Goal: Transaction & Acquisition: Purchase product/service

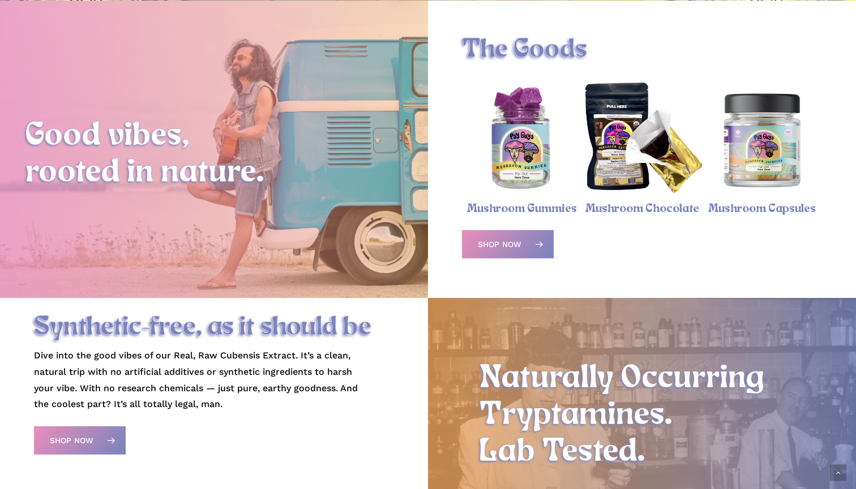
scroll to position [385, 0]
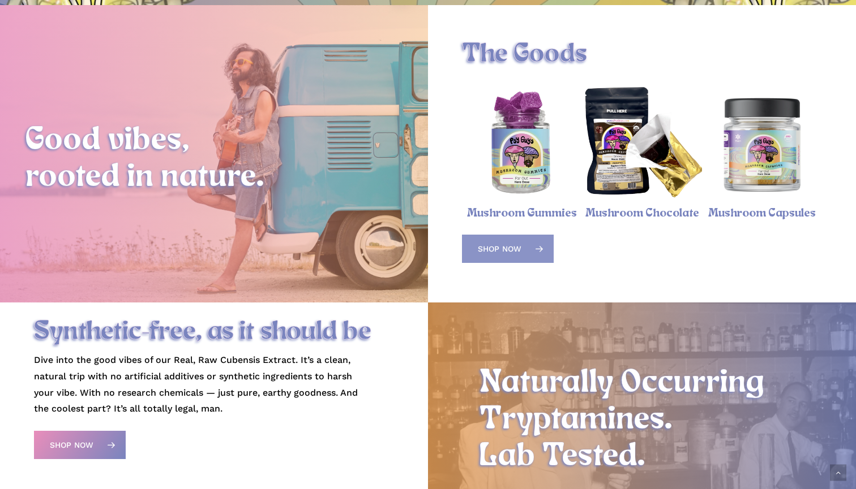
click at [521, 241] on link "Shop Now" at bounding box center [508, 249] width 92 height 28
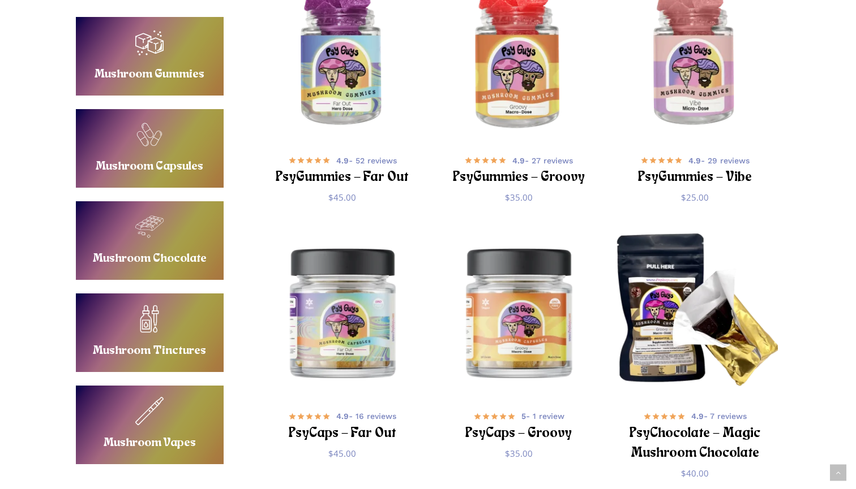
scroll to position [287, 0]
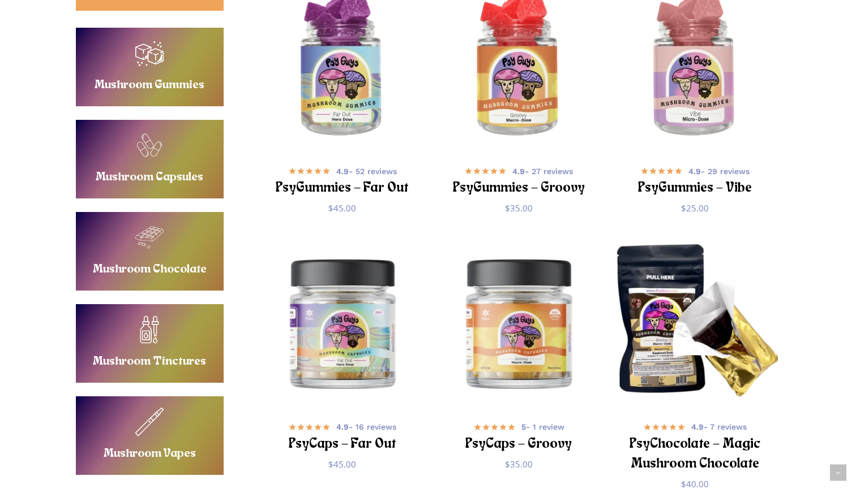
click at [182, 340] on link "Buy Mushroom Tinctures" at bounding box center [150, 343] width 148 height 79
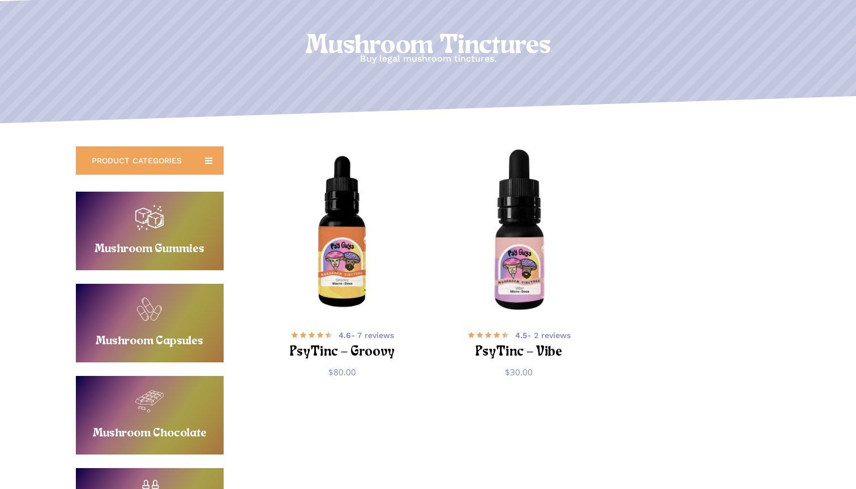
scroll to position [124, 0]
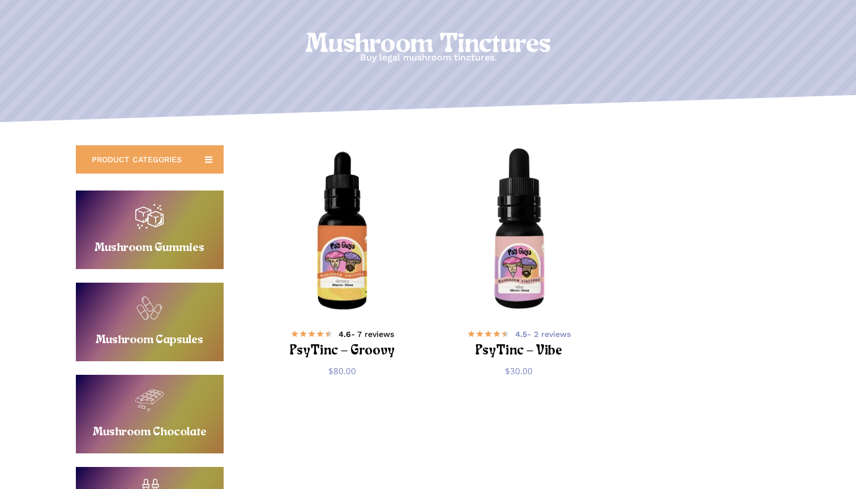
click at [325, 343] on h2 "PsyTinc – Groovy" at bounding box center [343, 351] width 138 height 21
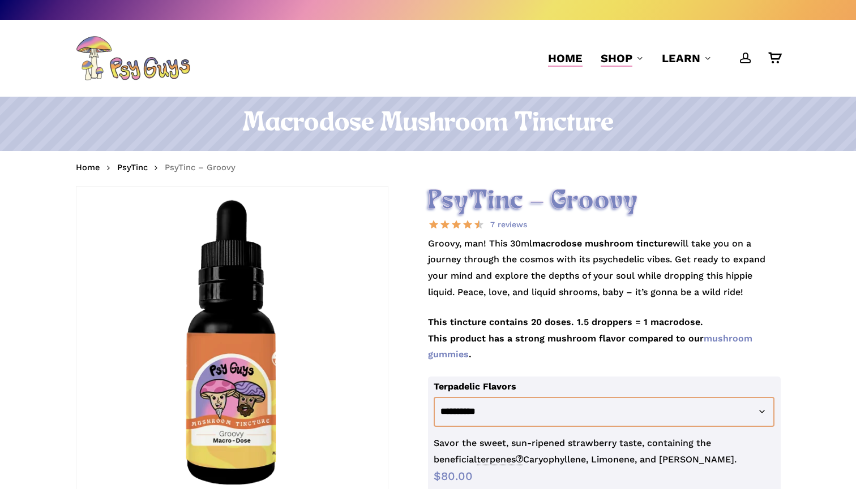
click at [555, 55] on span "Home" at bounding box center [565, 58] width 35 height 14
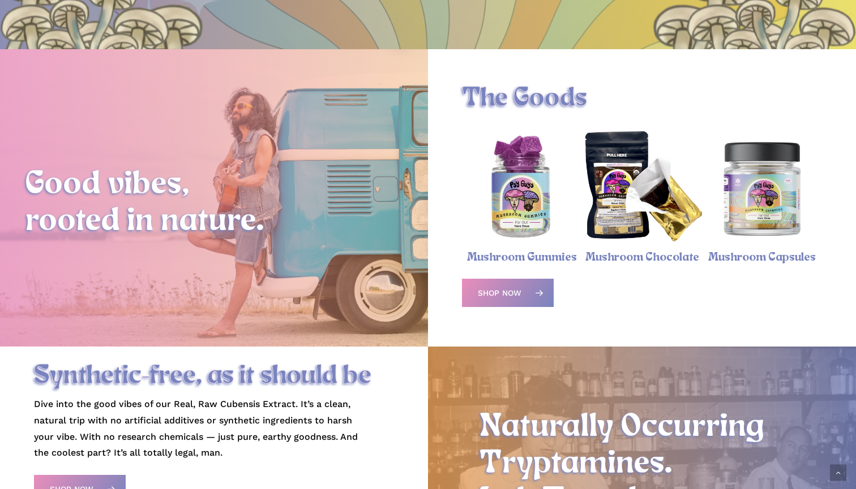
scroll to position [320, 0]
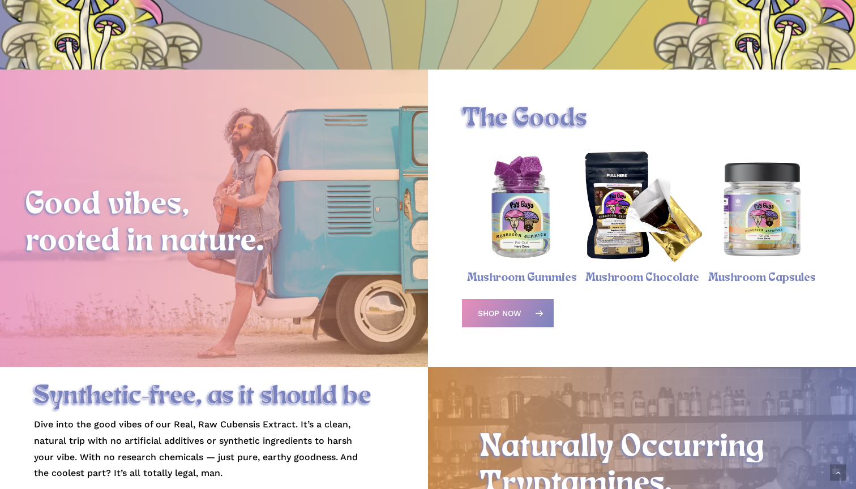
click at [514, 254] on img "Psychedelic Mushroom Gummies" at bounding box center [522, 209] width 120 height 120
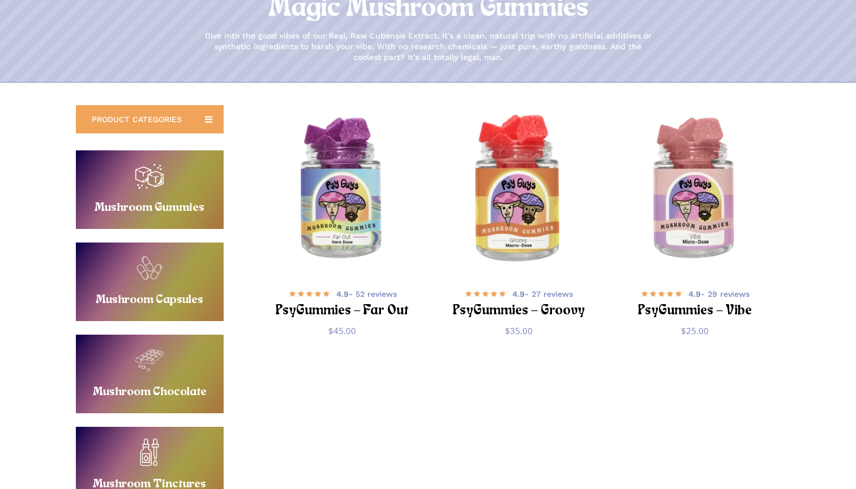
scroll to position [140, 0]
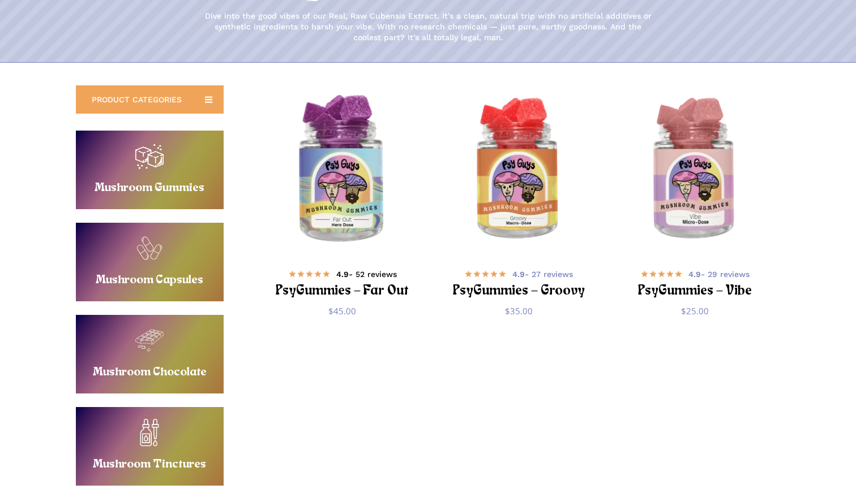
click at [318, 282] on h2 "PsyGummies – Far Out" at bounding box center [343, 291] width 138 height 21
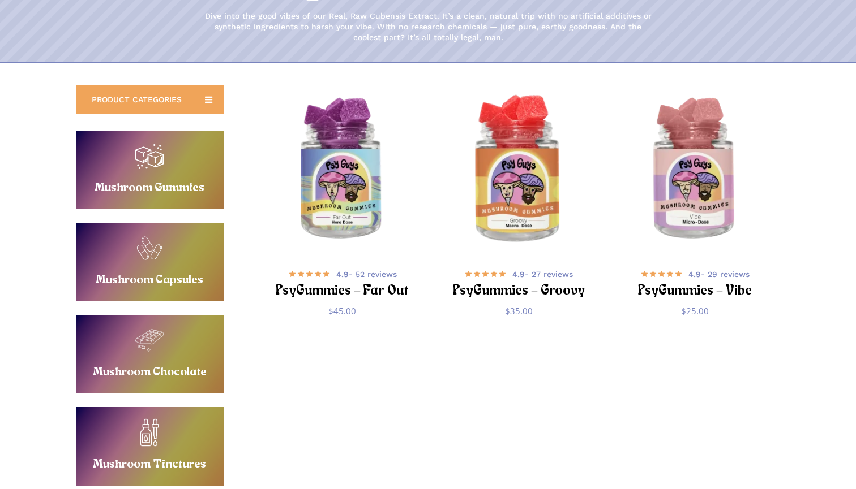
click at [505, 235] on img "PsyGummies - Groovy" at bounding box center [518, 170] width 172 height 172
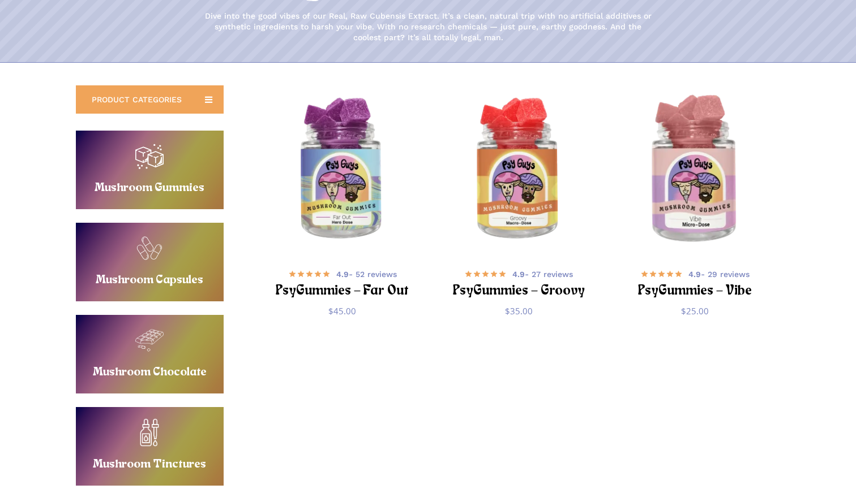
click at [719, 190] on img "PsyGummies - Vibe" at bounding box center [695, 170] width 172 height 172
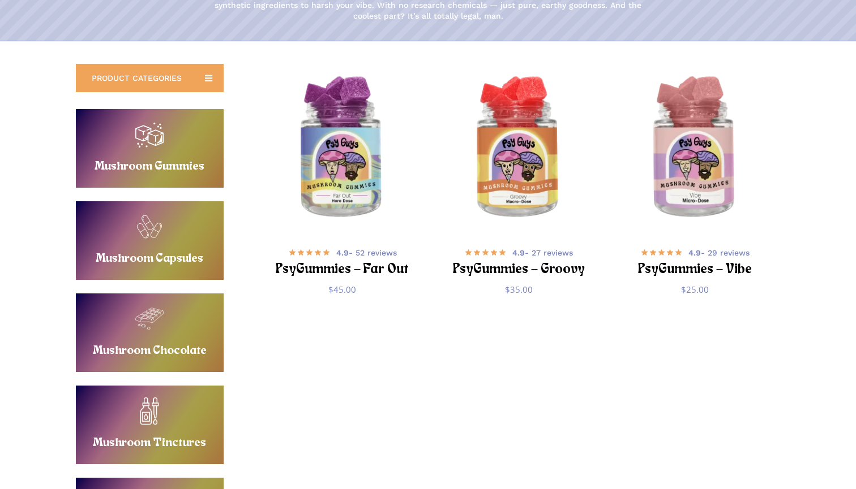
scroll to position [181, 0]
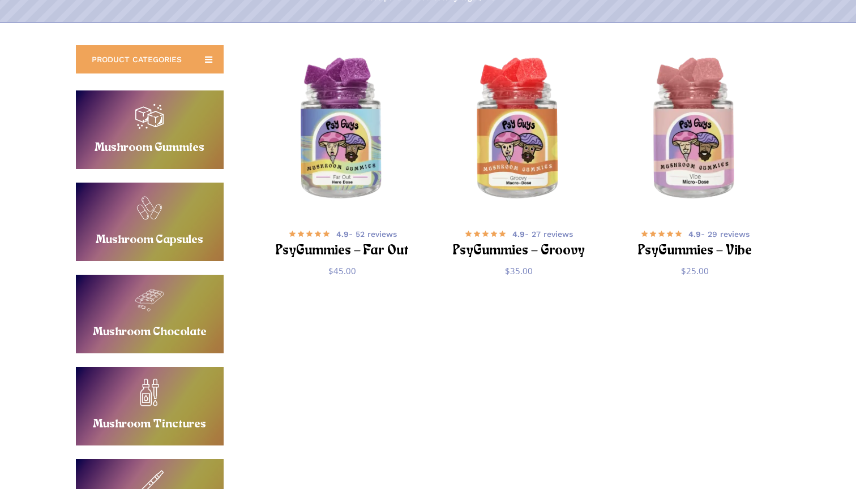
click at [151, 212] on link "Buy Mushroom Capsules" at bounding box center [150, 222] width 148 height 79
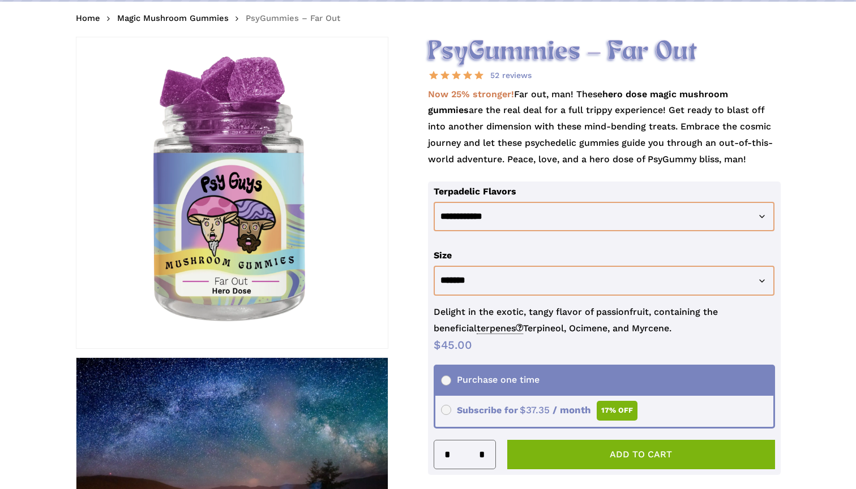
scroll to position [149, 0]
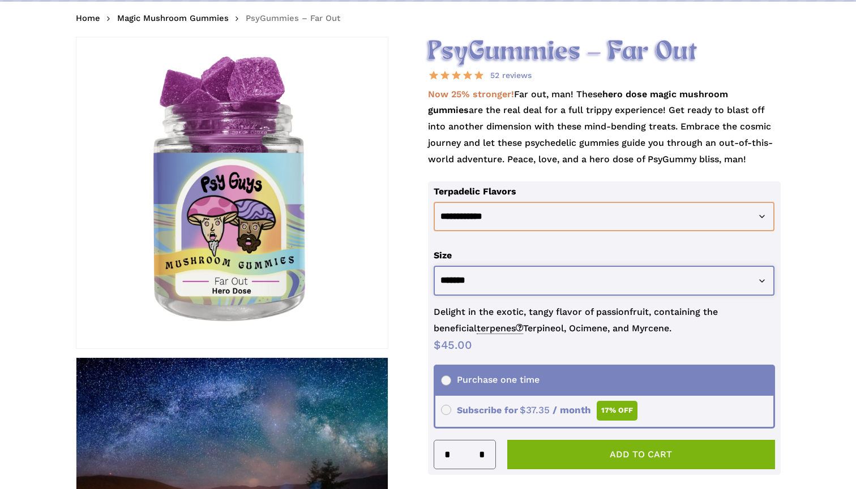
select select "********"
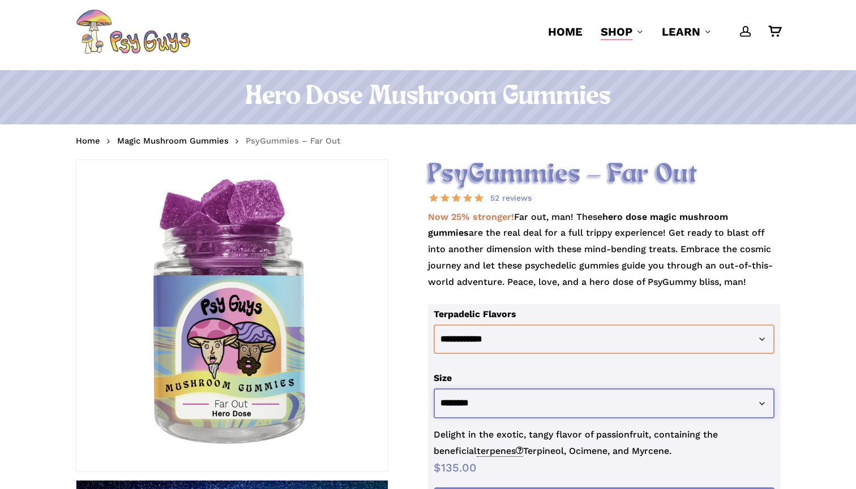
scroll to position [20, 0]
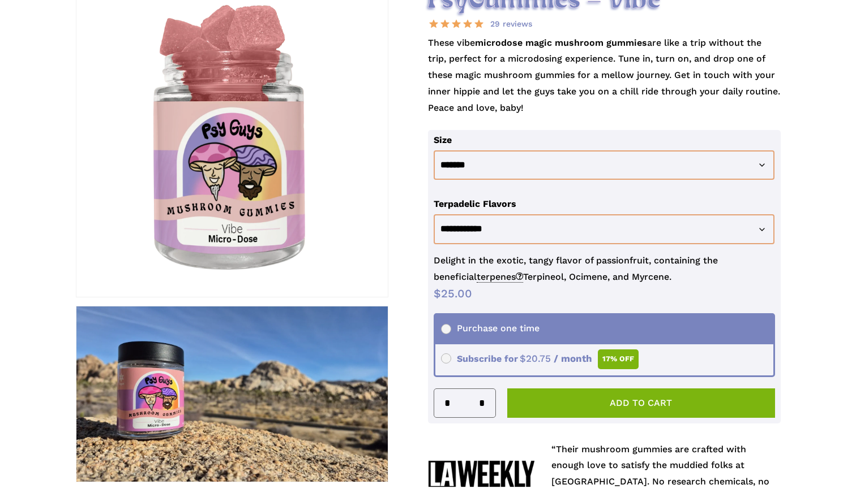
scroll to position [204, 0]
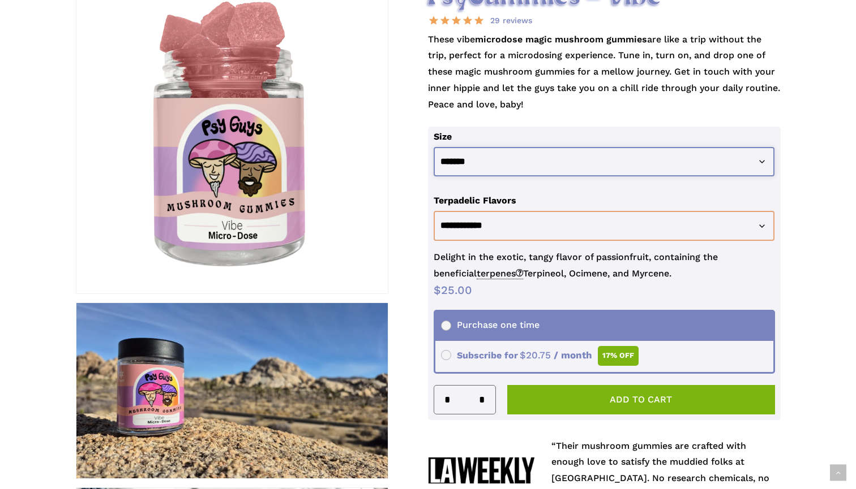
select select "********"
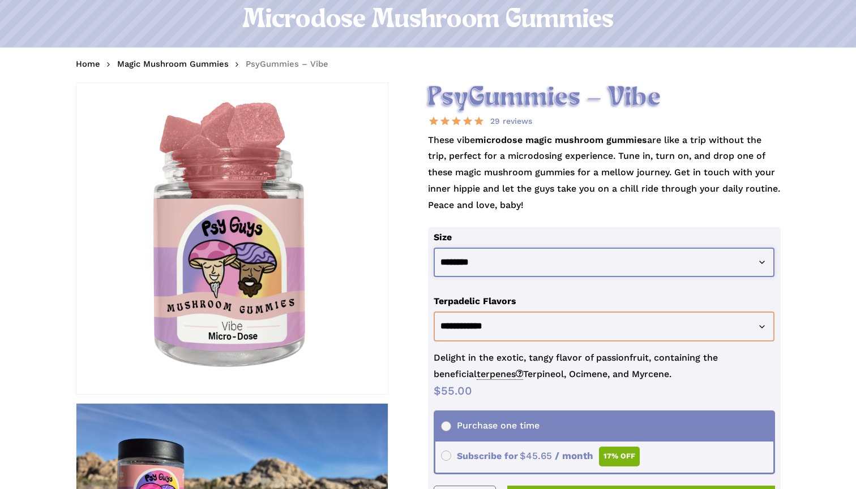
scroll to position [109, 0]
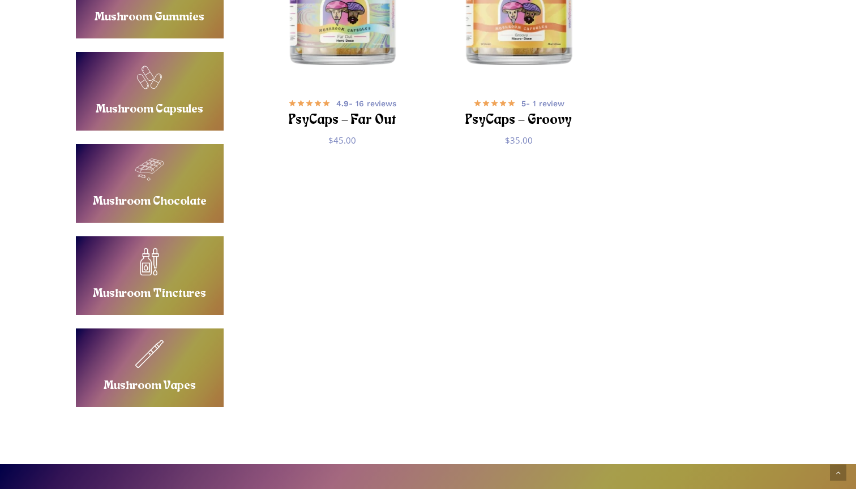
scroll to position [356, 0]
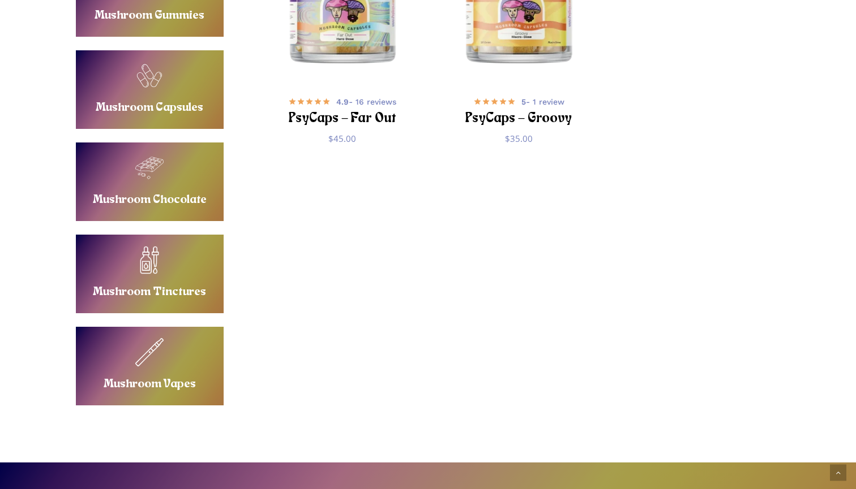
click at [155, 190] on link "Buy Mushroom Chocolate" at bounding box center [150, 182] width 148 height 79
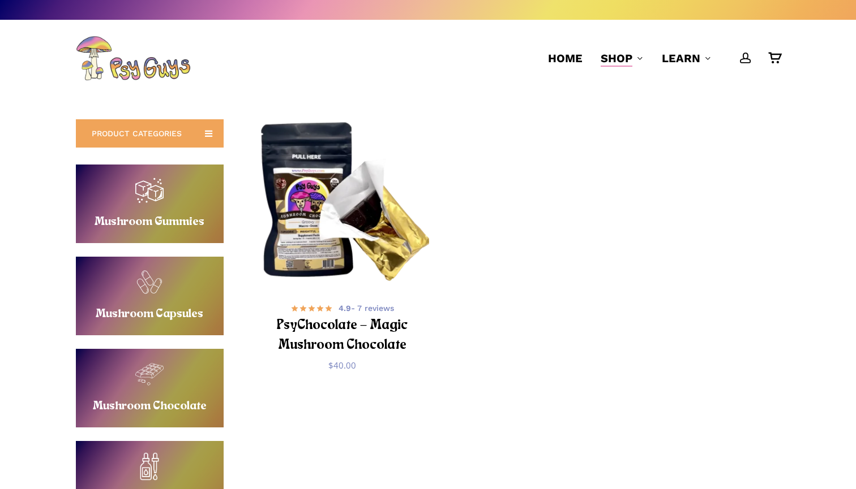
click at [294, 222] on img "PsyChocolate - Magic Mushroom Chocolate" at bounding box center [342, 204] width 172 height 172
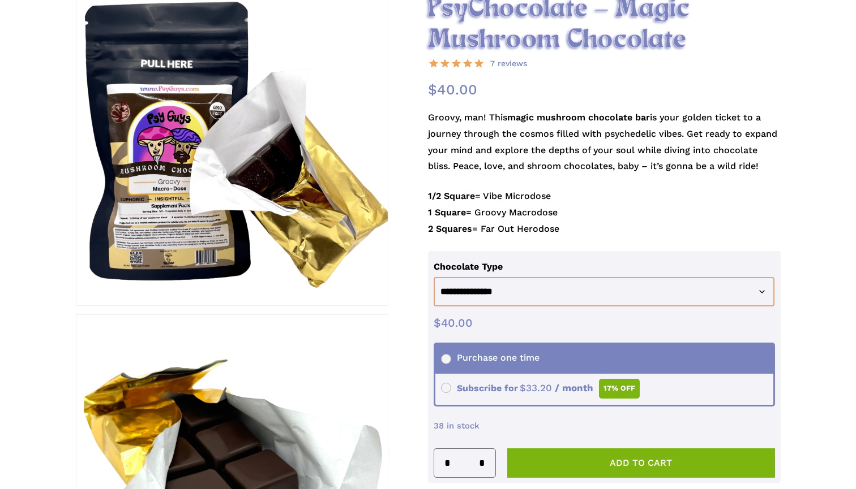
scroll to position [197, 0]
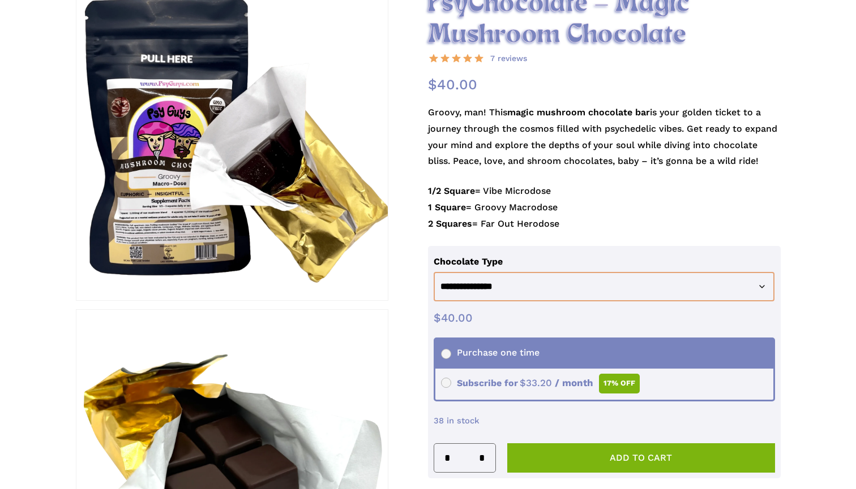
click at [506, 264] on th "Chocolate Type" at bounding box center [606, 262] width 346 height 20
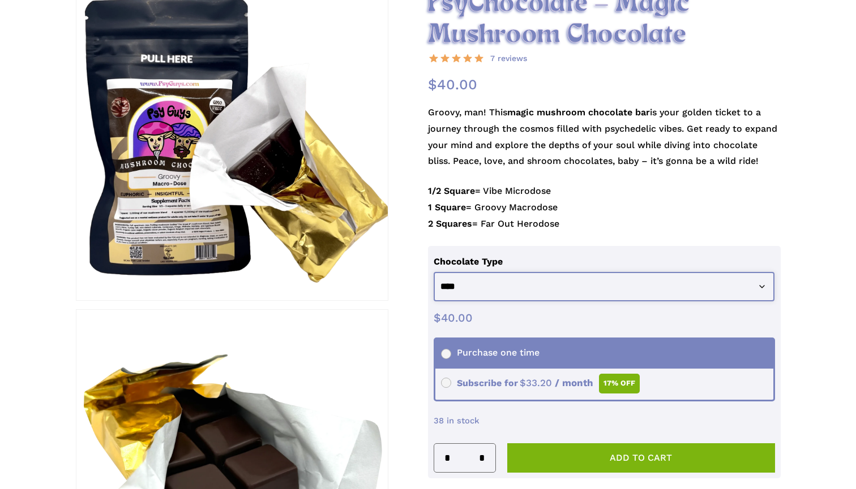
select select "****"
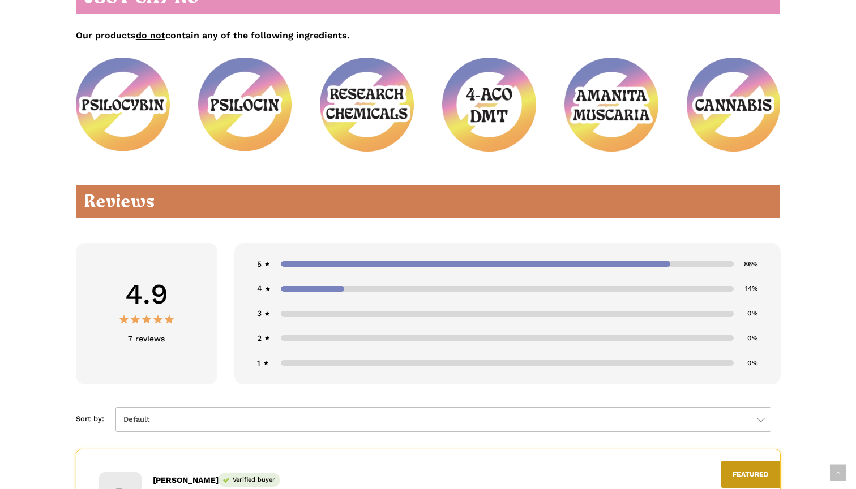
scroll to position [0, 0]
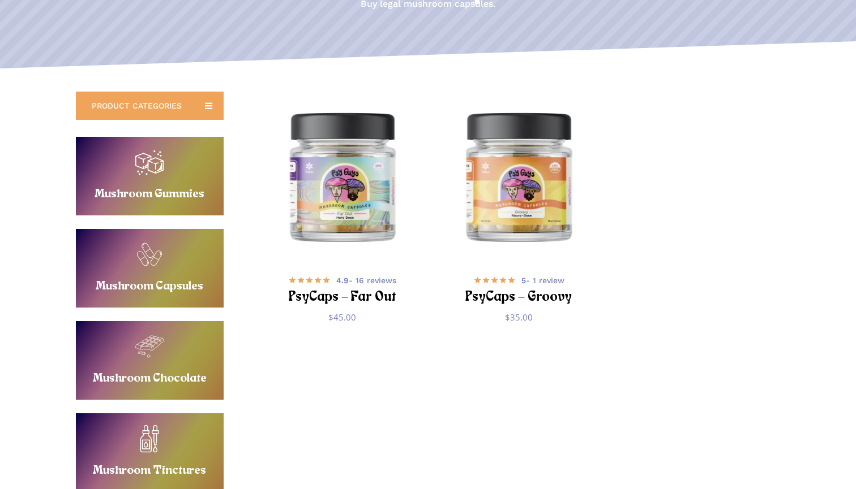
scroll to position [177, 0]
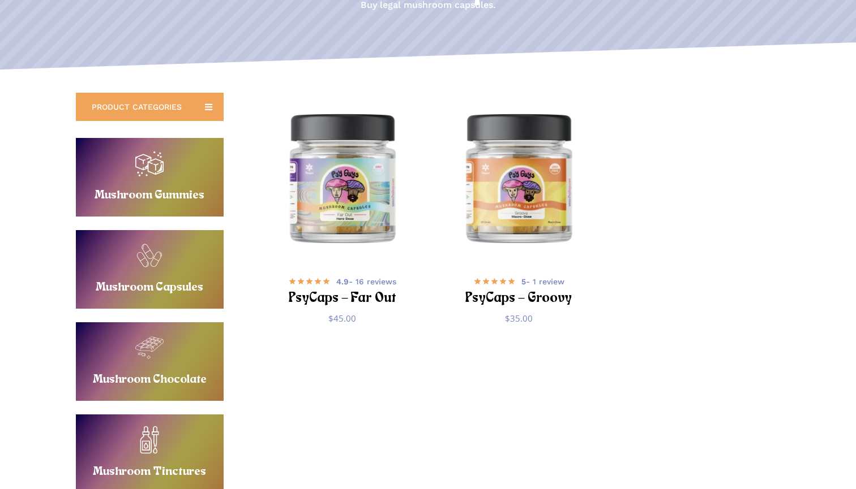
click at [166, 191] on link "Buy Mushroom Gummies" at bounding box center [150, 177] width 148 height 79
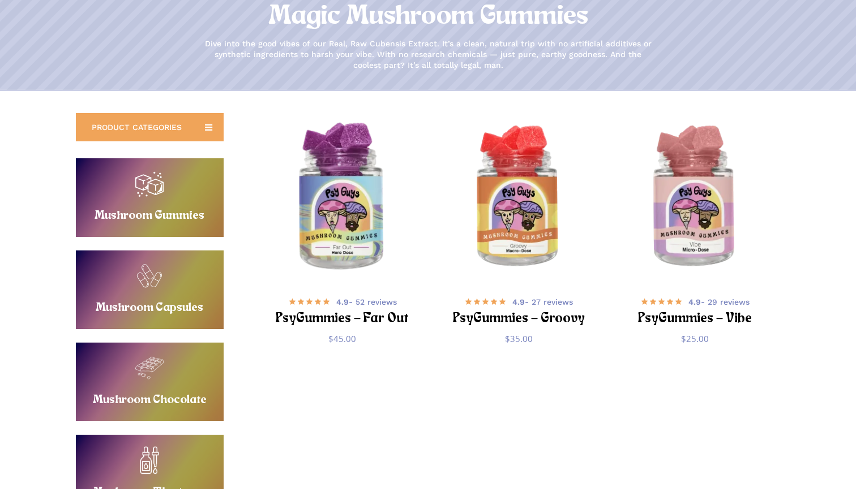
scroll to position [122, 0]
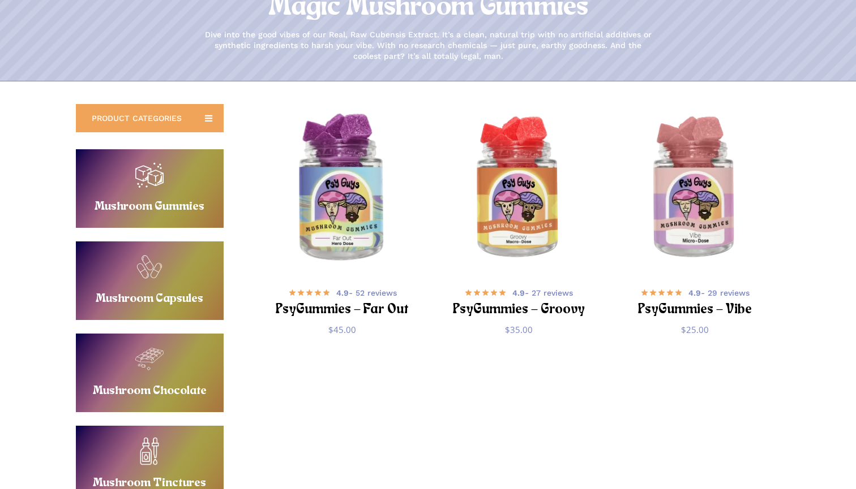
click at [366, 212] on img "PsyGummies - Far Out" at bounding box center [342, 189] width 172 height 172
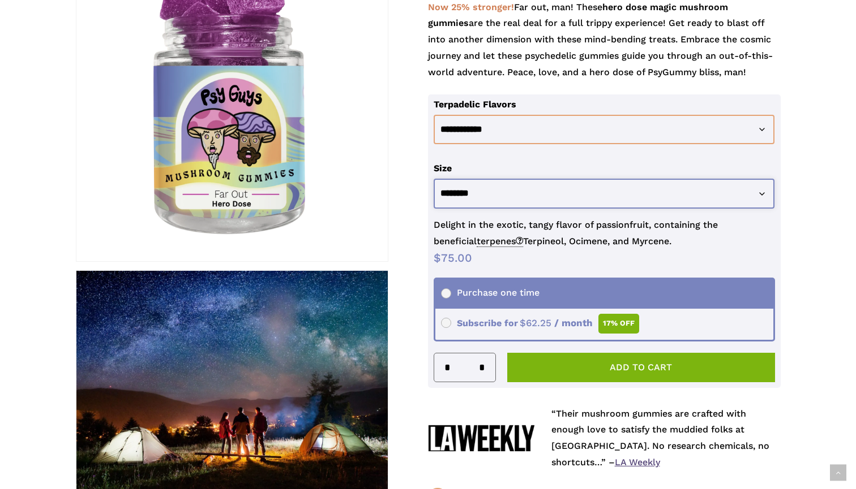
scroll to position [235, 0]
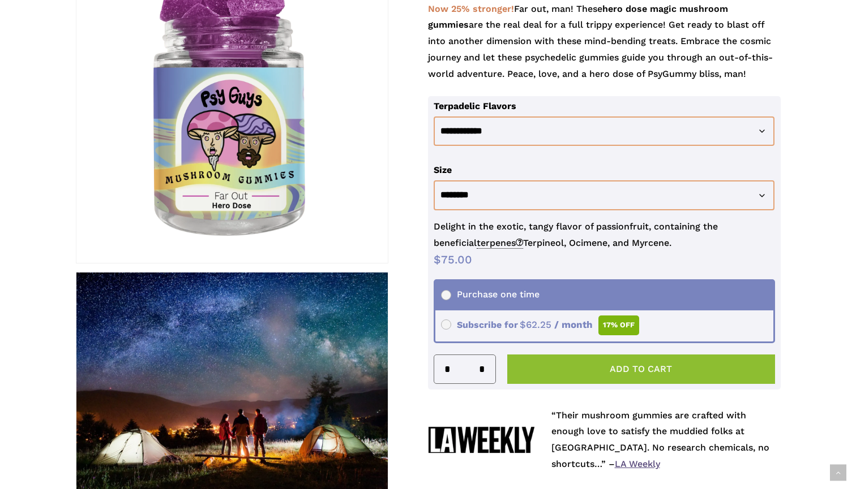
click at [632, 357] on button "Add to cart" at bounding box center [641, 369] width 268 height 29
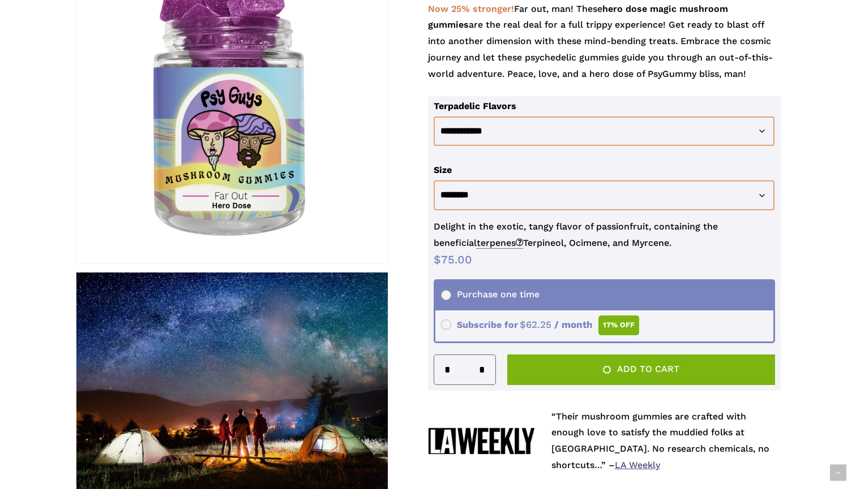
scroll to position [233, 0]
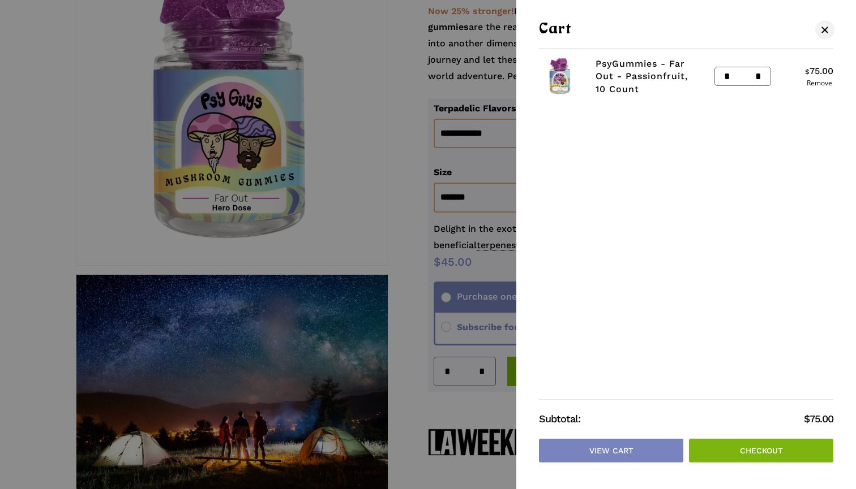
click at [499, 199] on div at bounding box center [428, 244] width 856 height 489
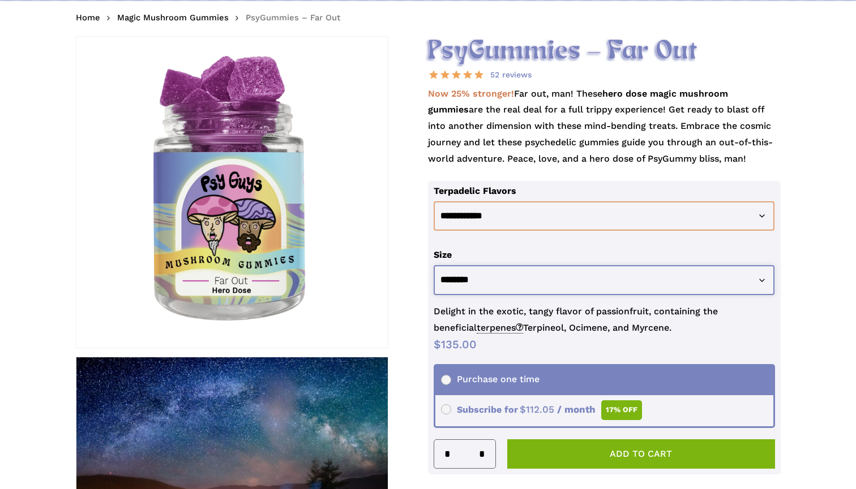
scroll to position [156, 0]
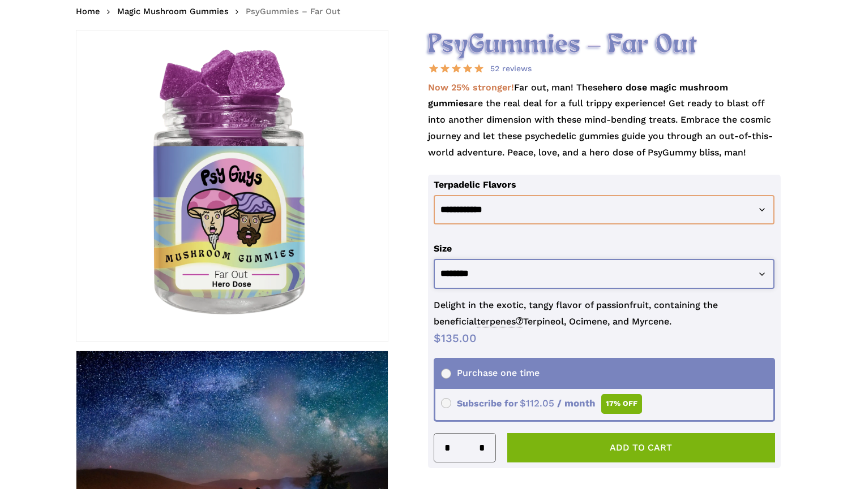
select select "********"
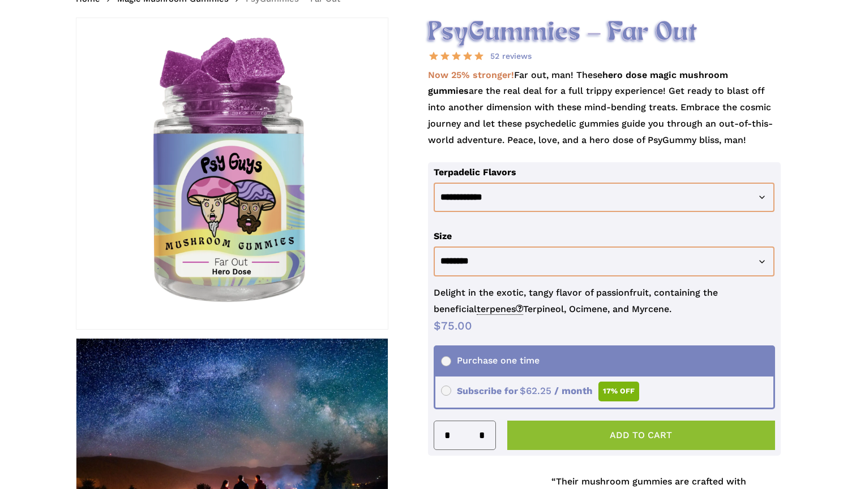
click at [658, 432] on button "Add to cart" at bounding box center [641, 435] width 268 height 29
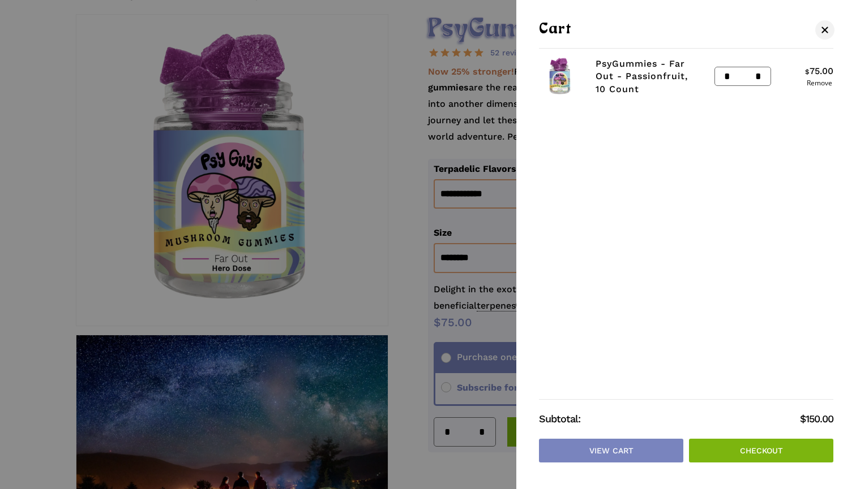
scroll to position [179, 0]
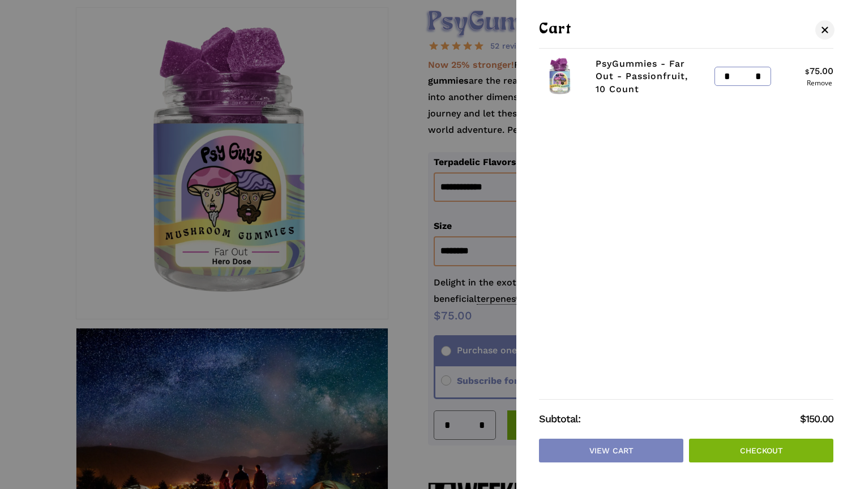
click at [726, 80] on input "*" at bounding box center [724, 76] width 18 height 18
type input "*"
click at [787, 453] on link "Checkout" at bounding box center [761, 451] width 144 height 24
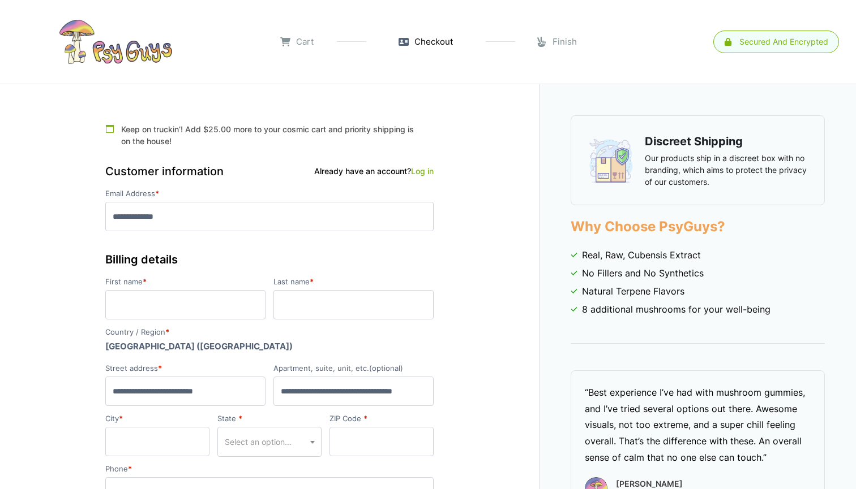
click at [285, 39] on link "Cart" at bounding box center [296, 42] width 33 height 13
click at [313, 36] on link "Cart" at bounding box center [296, 42] width 33 height 13
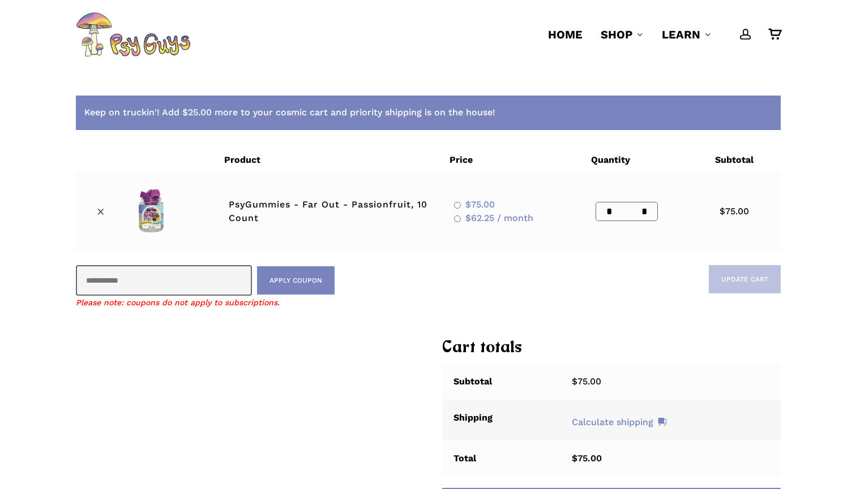
scroll to position [23, 0]
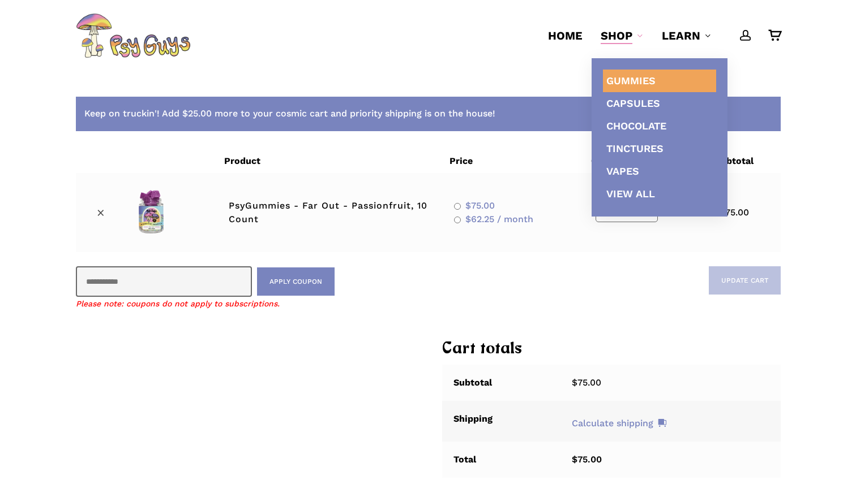
click at [645, 83] on span "Gummies" at bounding box center [630, 81] width 49 height 12
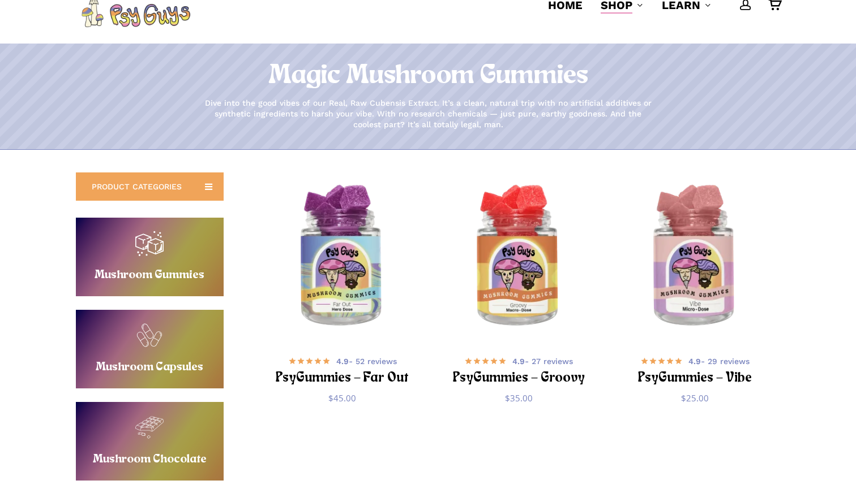
scroll to position [70, 0]
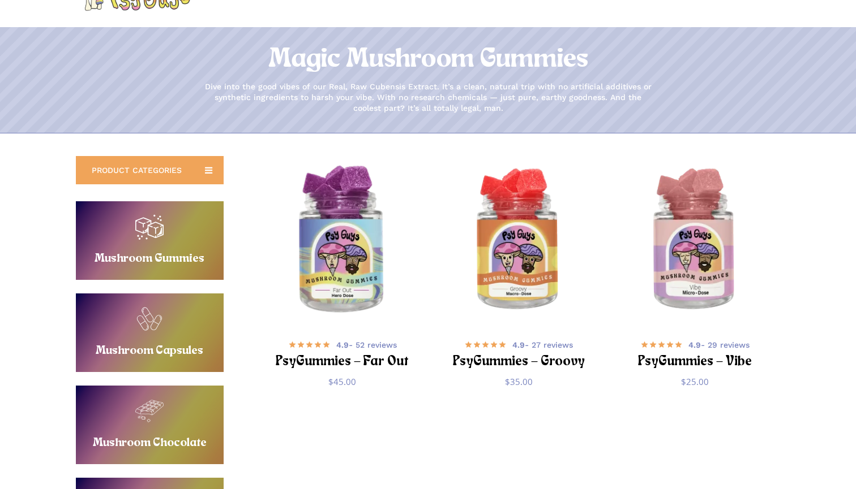
click at [353, 273] on img "PsyGummies - Far Out" at bounding box center [342, 241] width 172 height 172
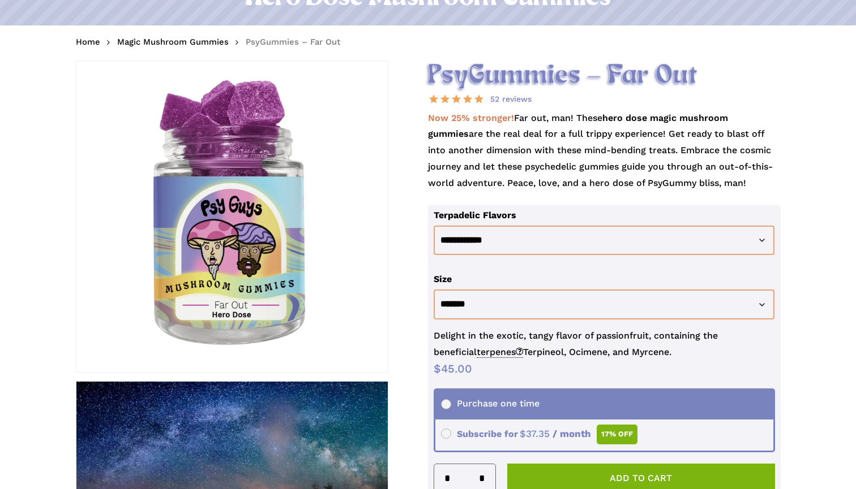
scroll to position [150, 0]
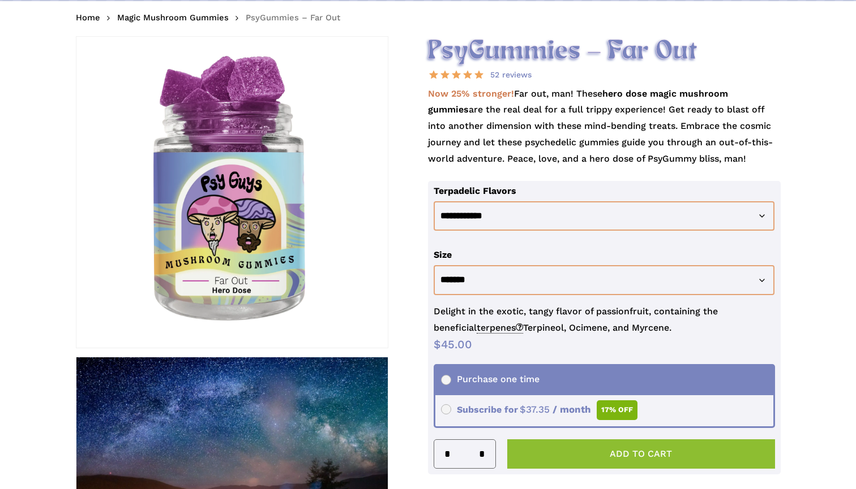
click at [621, 444] on button "Add to cart" at bounding box center [641, 454] width 268 height 29
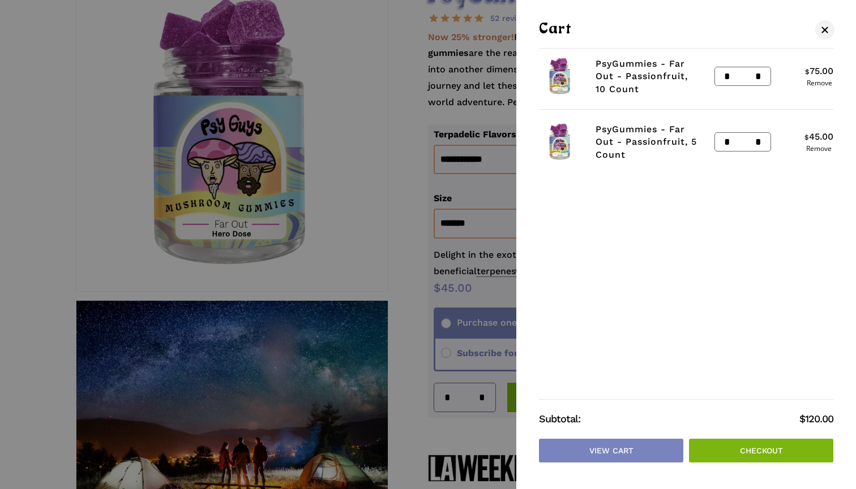
scroll to position [212, 0]
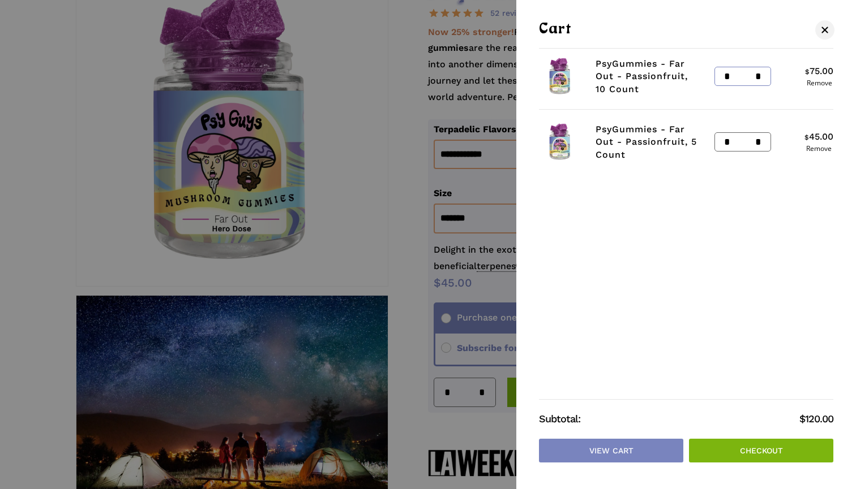
click at [720, 76] on input "*" at bounding box center [724, 76] width 18 height 18
click at [723, 78] on input "*" at bounding box center [724, 76] width 18 height 18
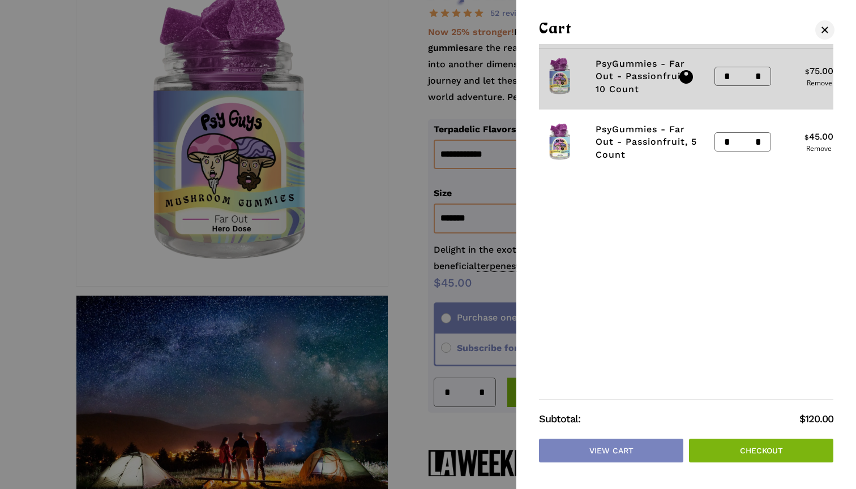
click at [817, 86] on div "PsyGummies - Far Out - Passionfruit, 10 Count * PsyGummies - Far Out quantity *…" at bounding box center [686, 254] width 340 height 464
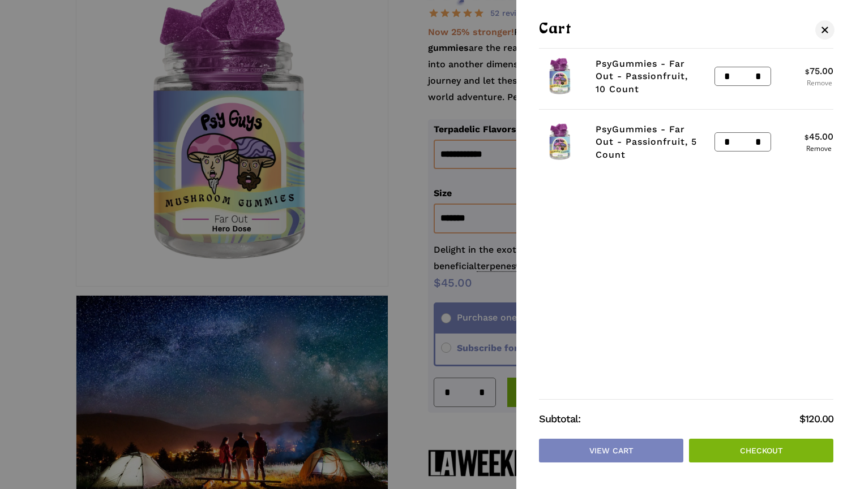
click at [823, 83] on link "Remove" at bounding box center [819, 83] width 28 height 7
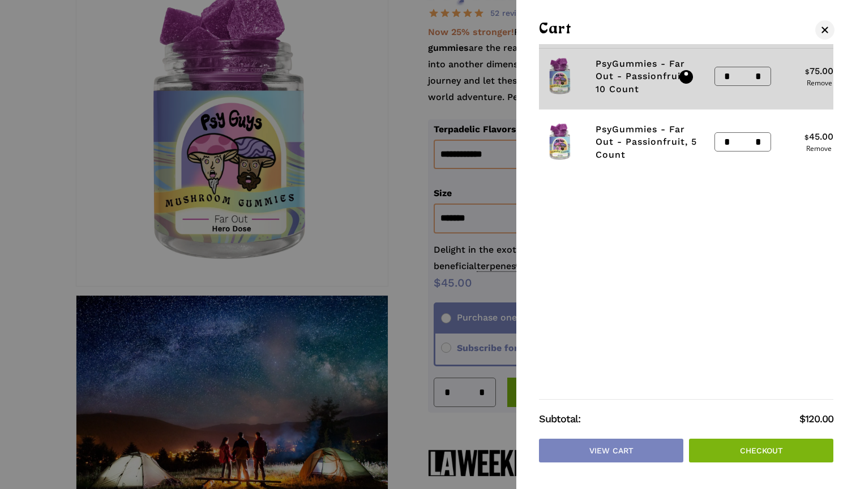
scroll to position [211, 0]
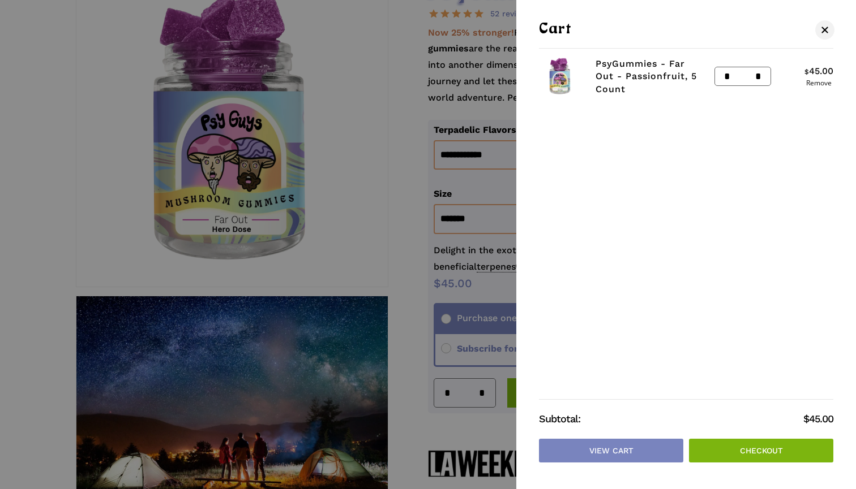
click at [811, 446] on link "Checkout" at bounding box center [761, 451] width 144 height 24
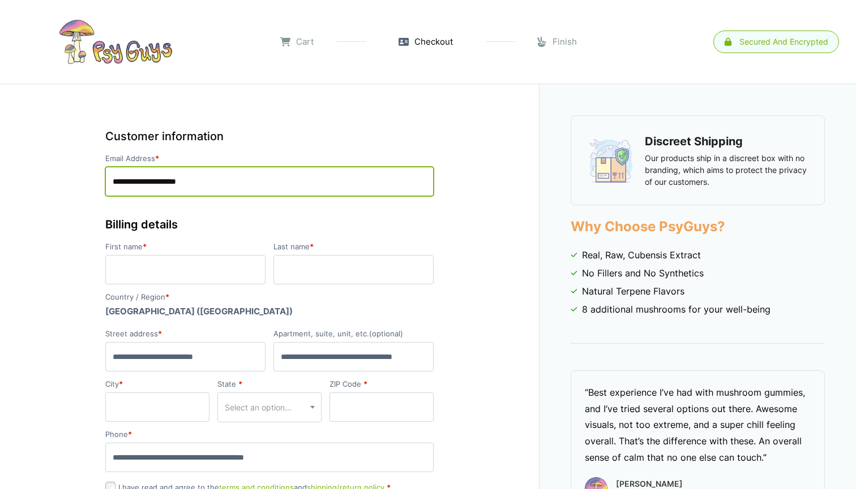
type input "**********"
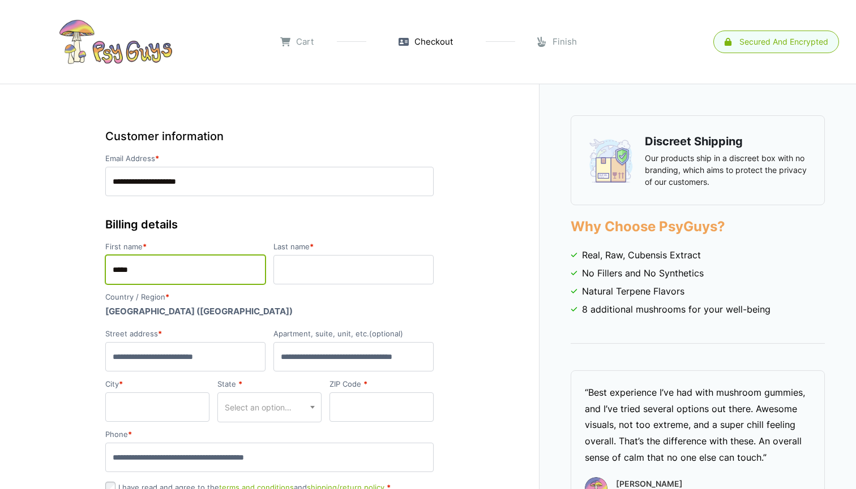
type input "****"
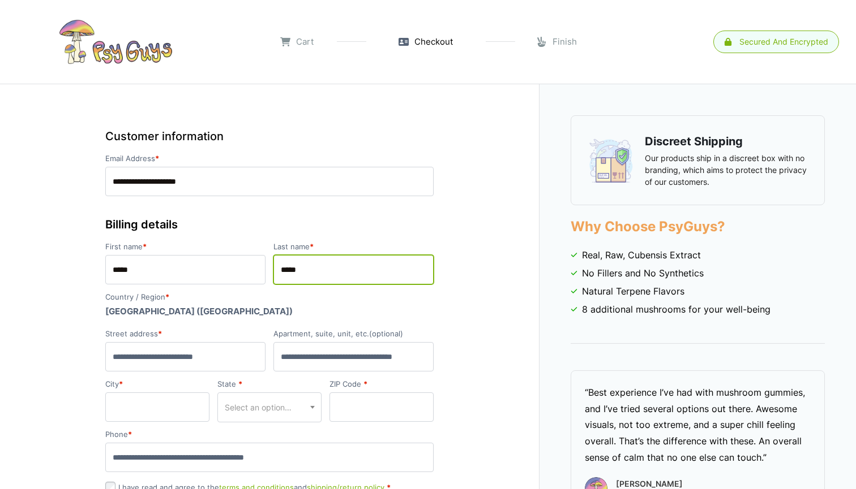
type input "*****"
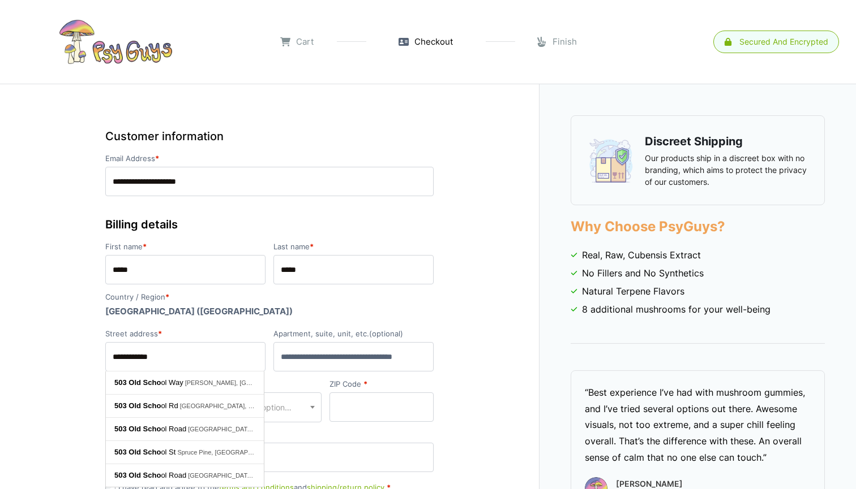
type input "**********"
select select "**"
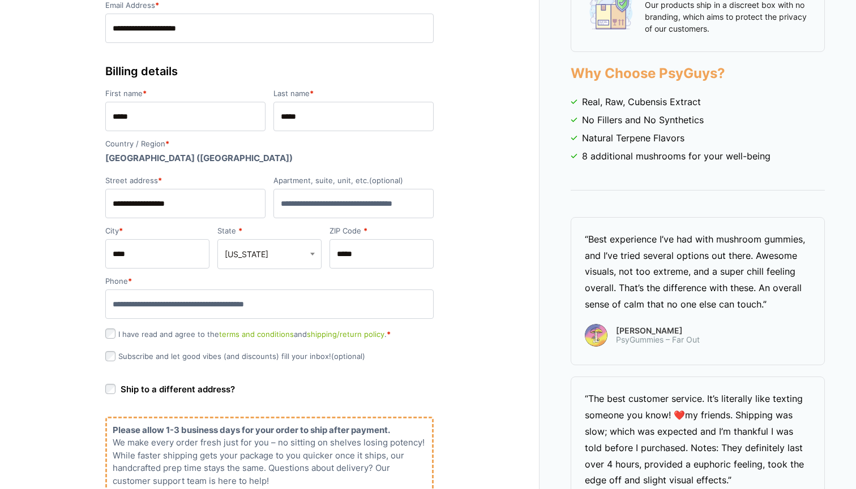
scroll to position [158, 0]
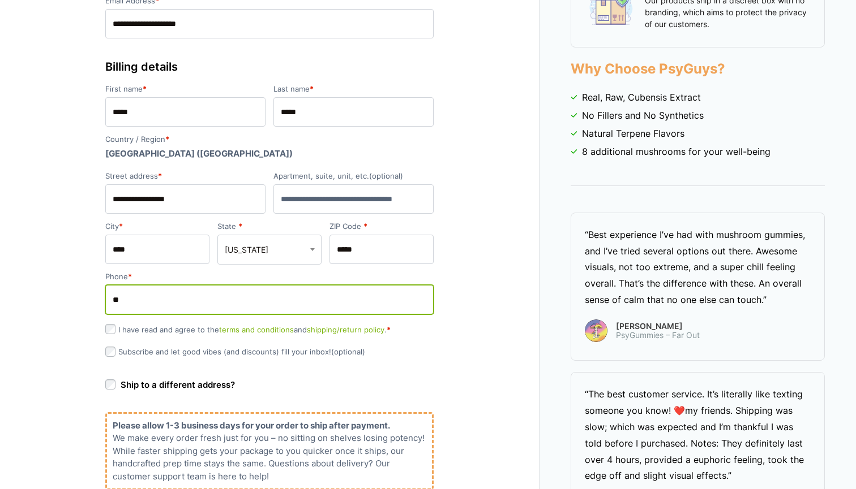
type input "***"
type input "**********"
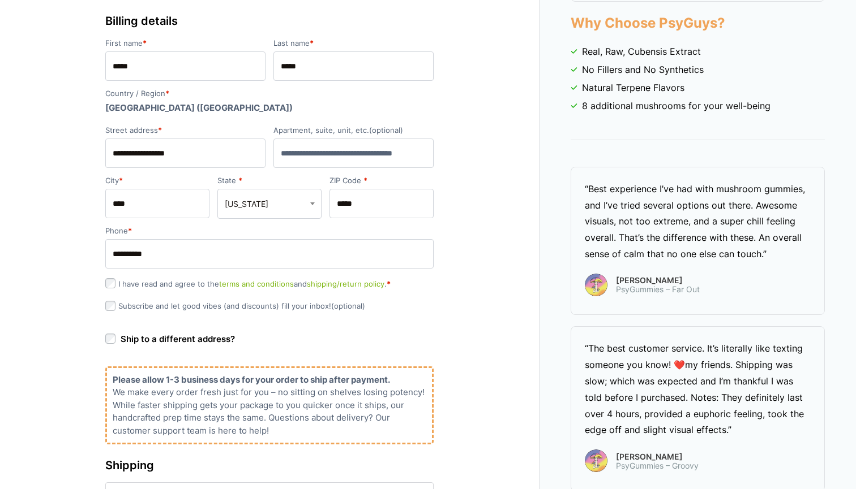
scroll to position [217, 0]
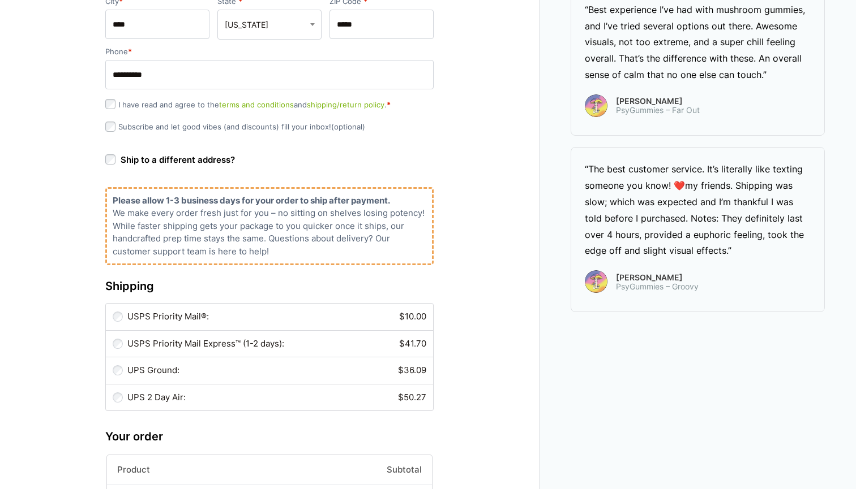
scroll to position [363, 0]
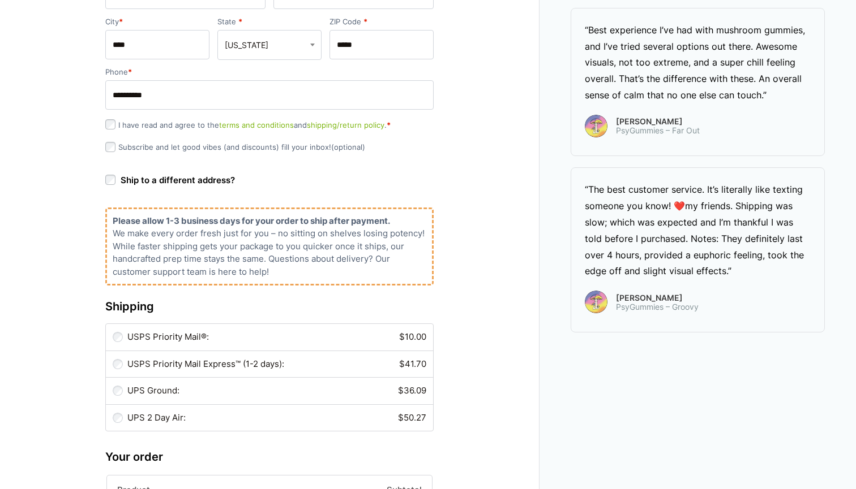
click at [117, 126] on label "I have read and agree to the terms and conditions and shipping/return policy . *" at bounding box center [247, 125] width 285 height 9
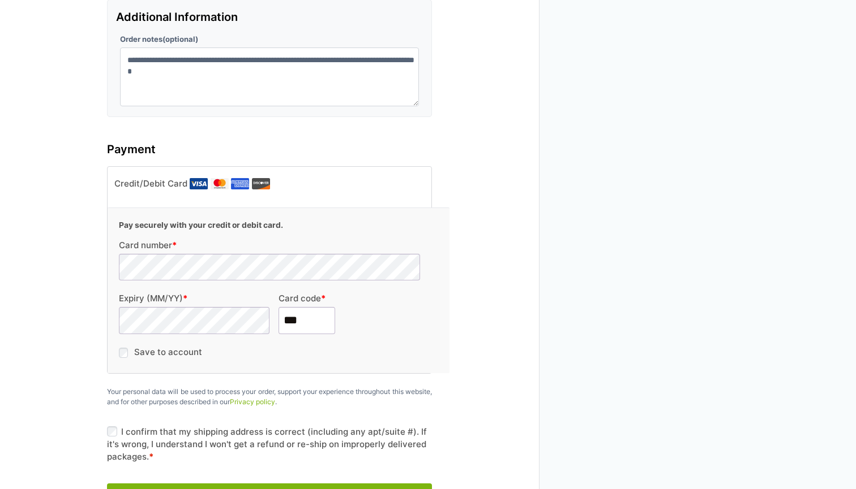
scroll to position [1063, 0]
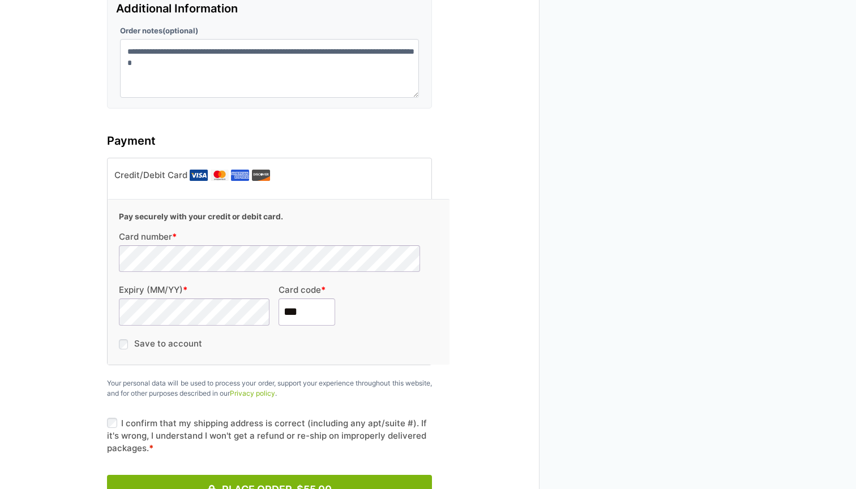
type input "***"
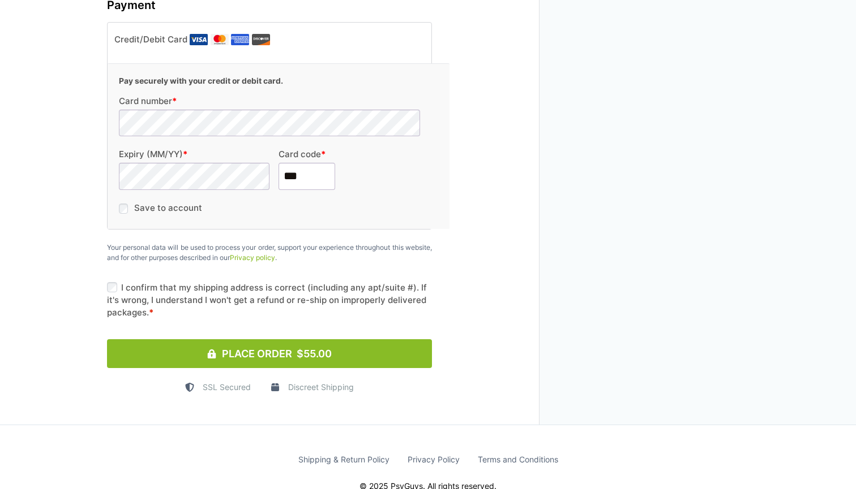
scroll to position [1198, 0]
click at [265, 340] on button "Place Order $55.00" at bounding box center [269, 354] width 325 height 29
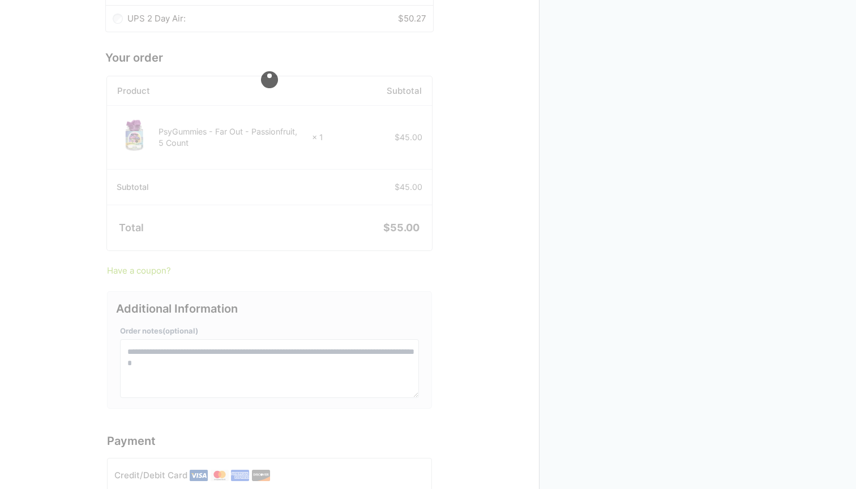
scroll to position [577, 0]
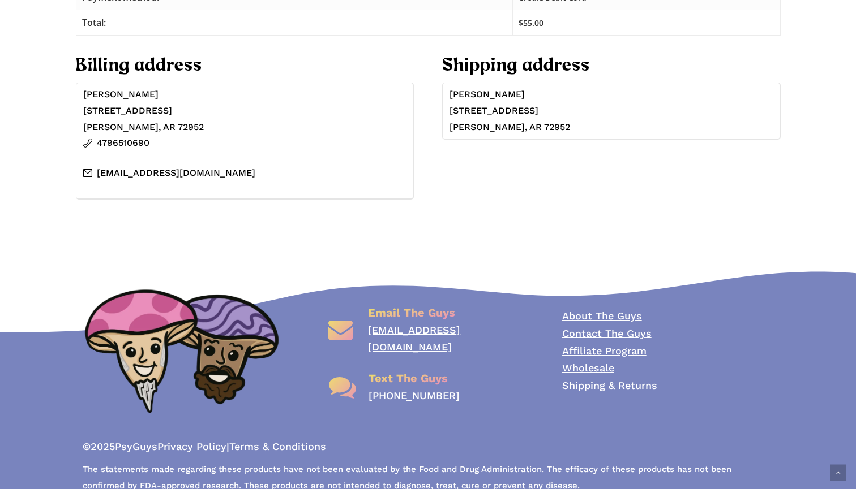
scroll to position [392, 0]
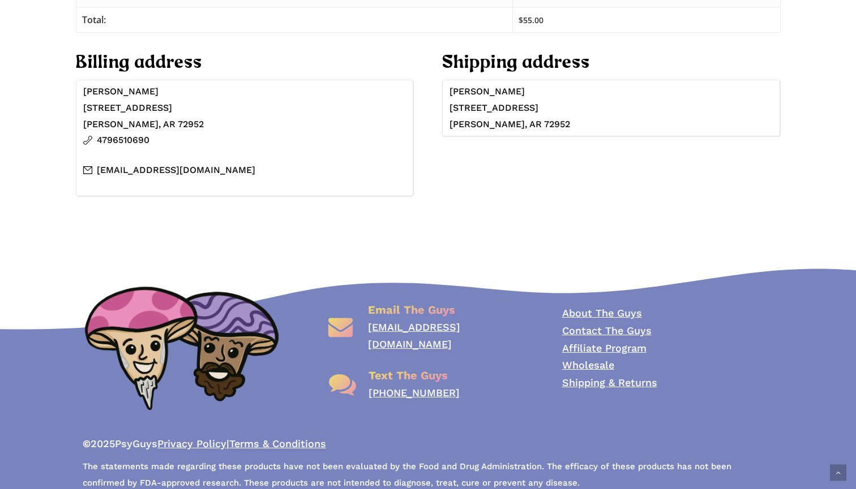
click at [586, 362] on link "Wholesale" at bounding box center [588, 365] width 52 height 12
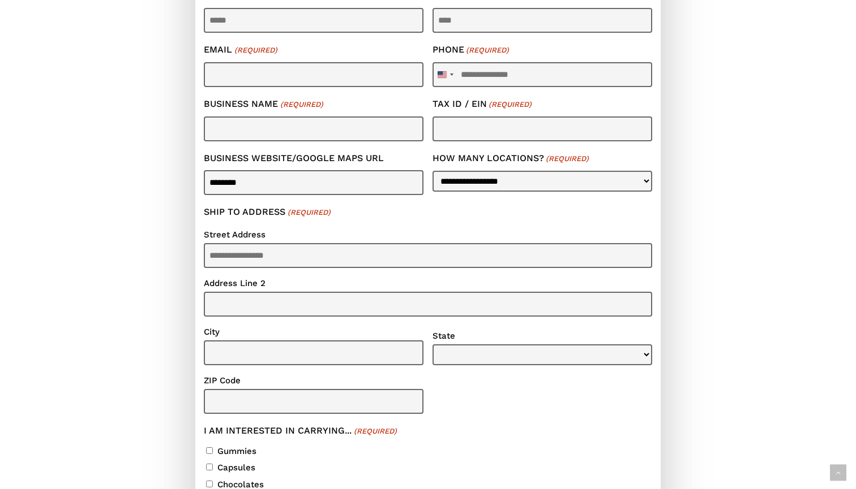
scroll to position [499, 0]
click at [478, 183] on div "**********" at bounding box center [542, 172] width 220 height 45
select select "**********"
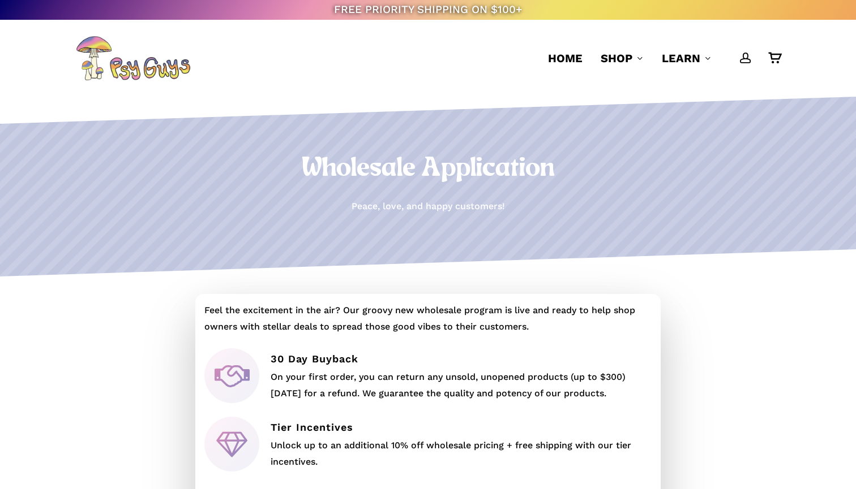
scroll to position [0, 0]
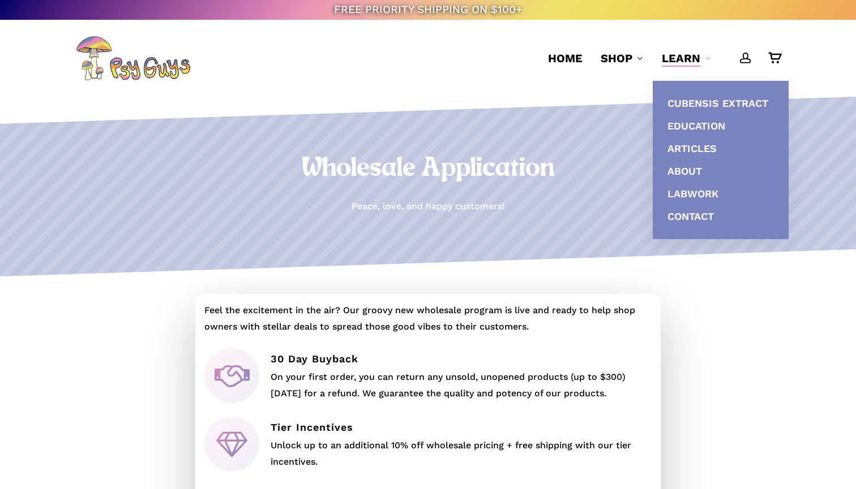
click at [580, 167] on h1 "Wholesale Application" at bounding box center [428, 169] width 705 height 32
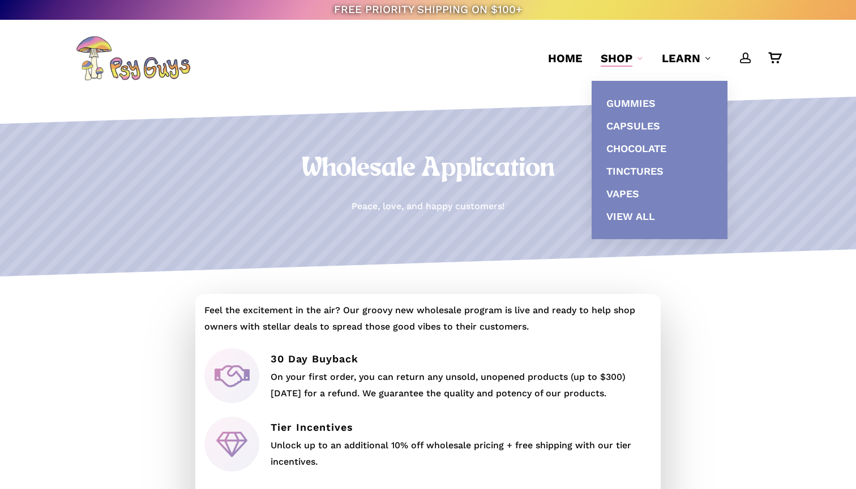
click at [562, 45] on li "Home" at bounding box center [565, 58] width 53 height 77
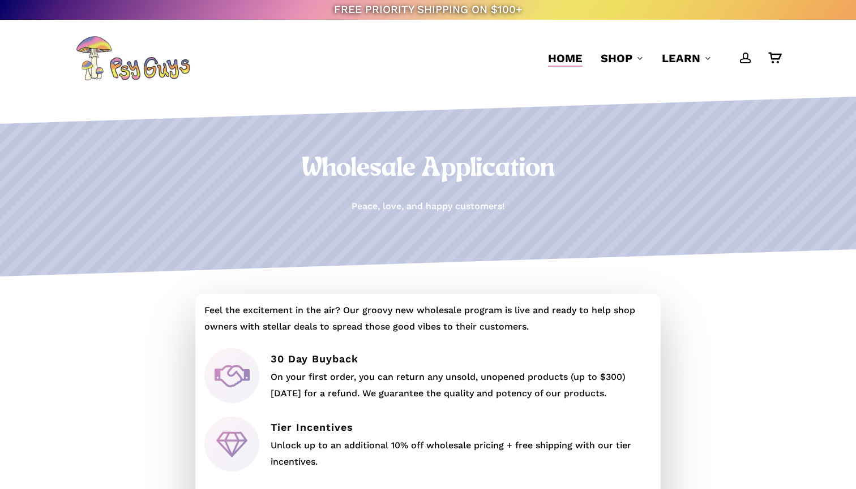
click at [569, 55] on span "Home" at bounding box center [565, 58] width 35 height 14
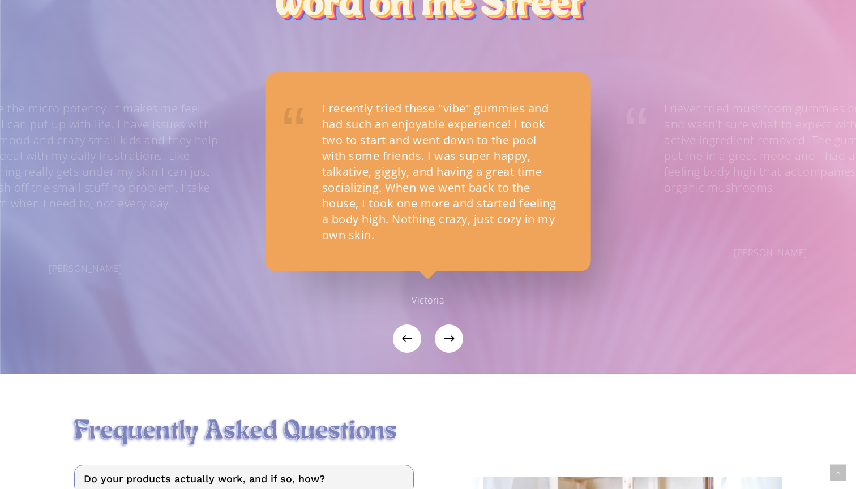
scroll to position [1054, 0]
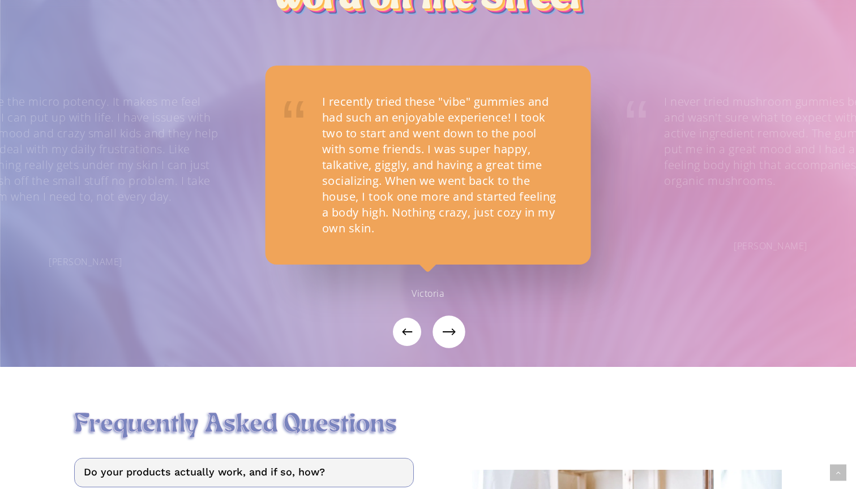
click at [462, 340] on button "Next" at bounding box center [449, 332] width 28 height 28
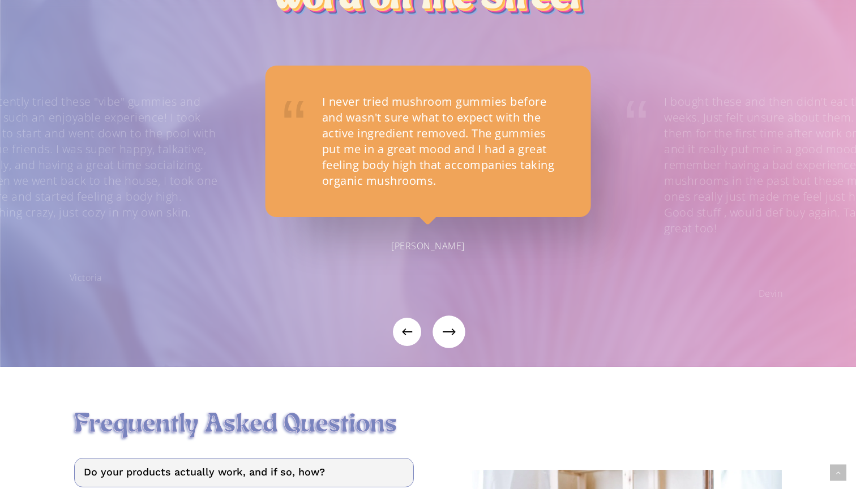
click at [445, 337] on button "Next" at bounding box center [449, 332] width 28 height 28
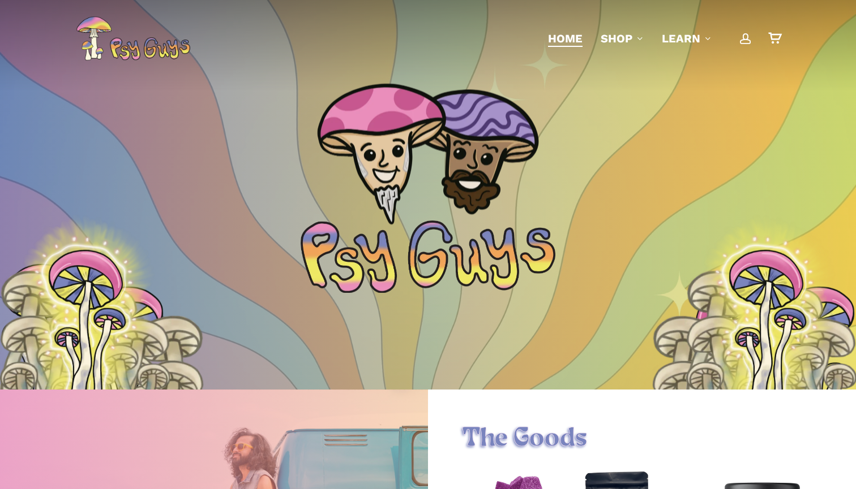
scroll to position [0, 0]
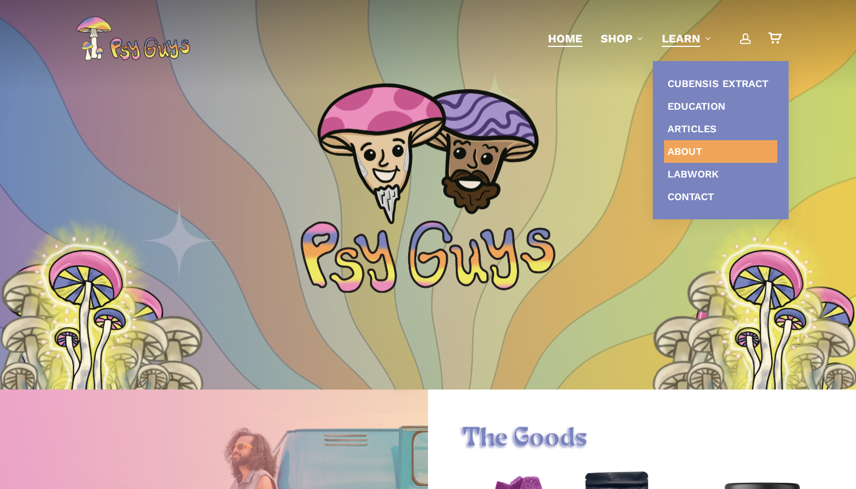
click at [696, 147] on span "About" at bounding box center [684, 151] width 35 height 12
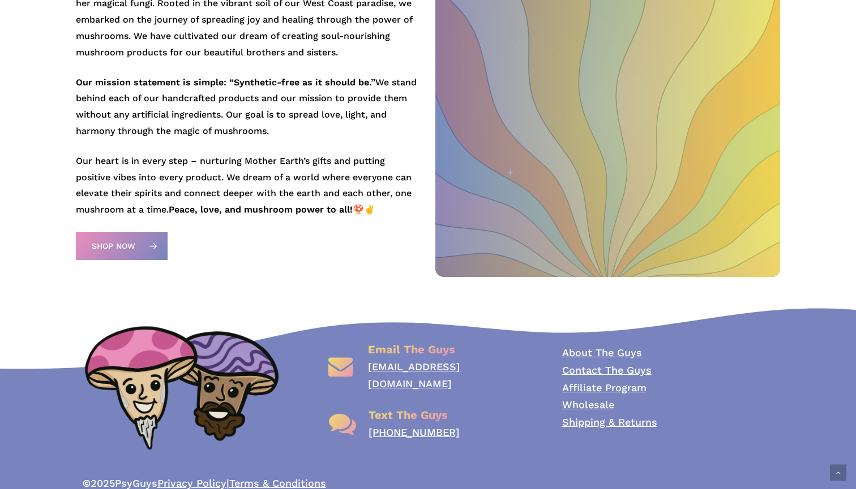
scroll to position [362, 0]
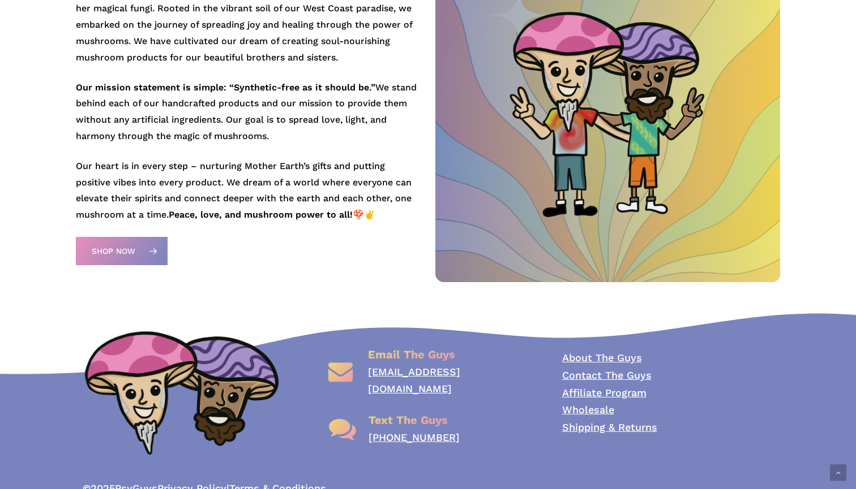
click at [591, 354] on link "About The Guys" at bounding box center [602, 358] width 80 height 12
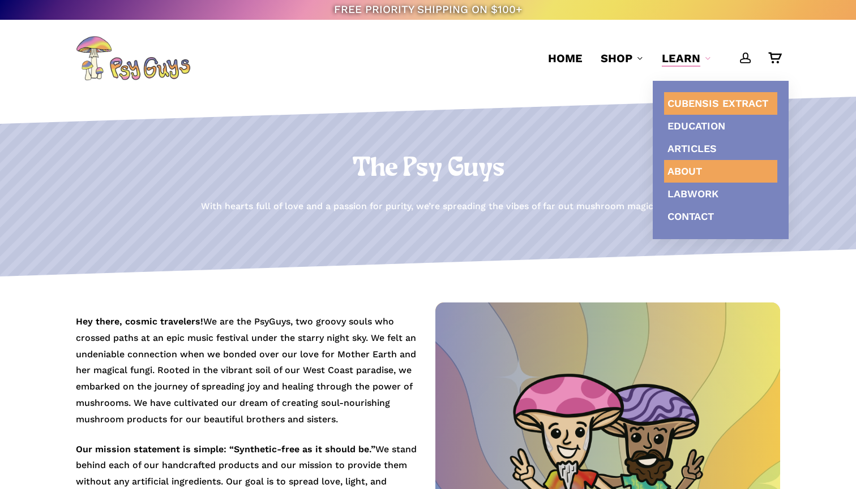
click at [694, 97] on span "Cubensis Extract" at bounding box center [717, 103] width 101 height 12
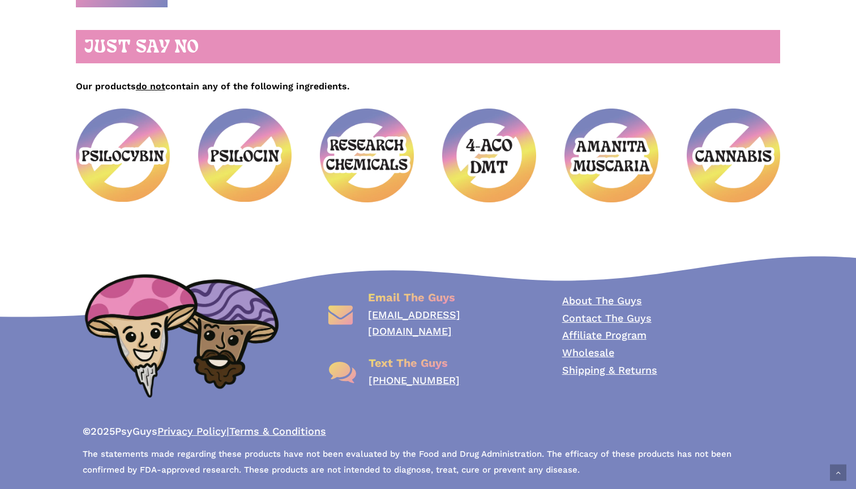
scroll to position [704, 0]
click at [587, 334] on link "Affiliate Program" at bounding box center [604, 336] width 84 height 12
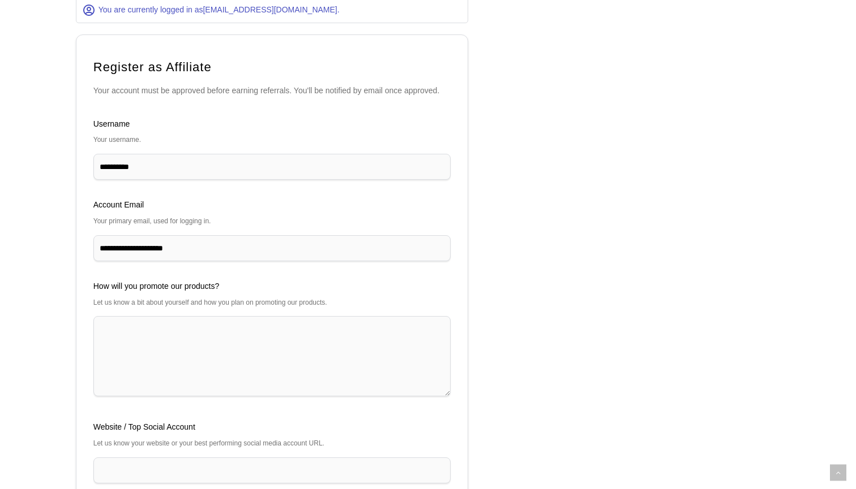
scroll to position [224, 0]
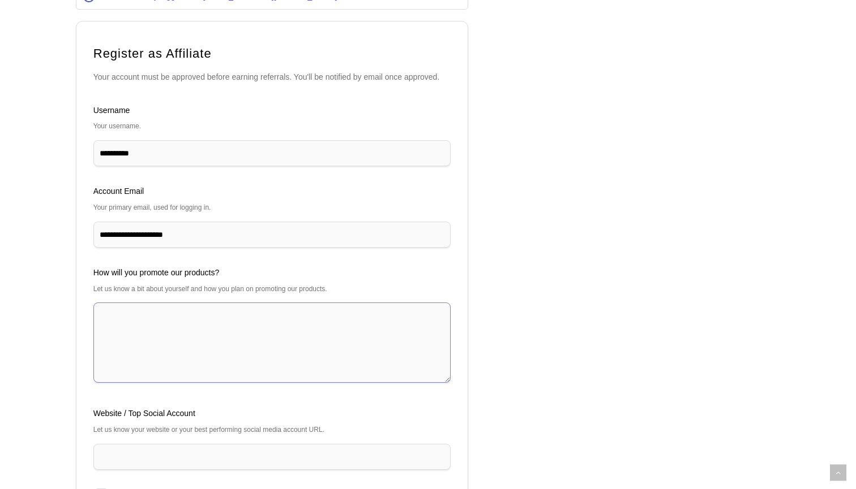
click at [306, 334] on textarea at bounding box center [272, 343] width 358 height 80
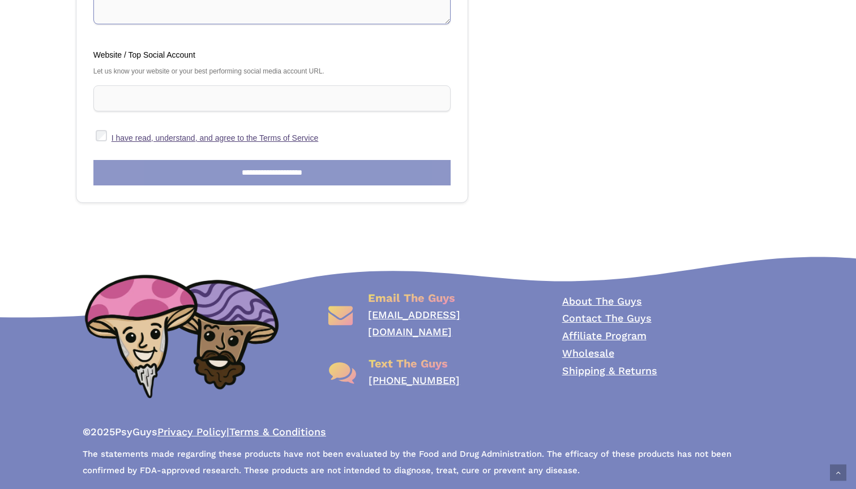
scroll to position [582, 0]
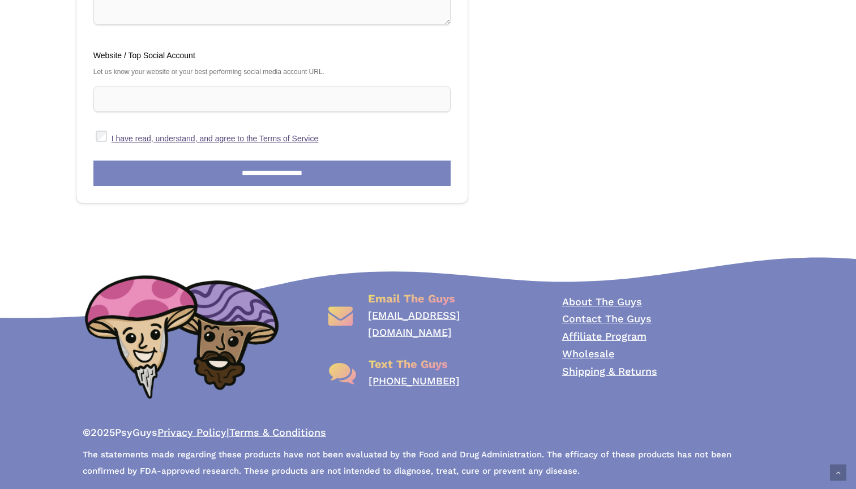
click at [598, 299] on link "About The Guys" at bounding box center [602, 302] width 80 height 12
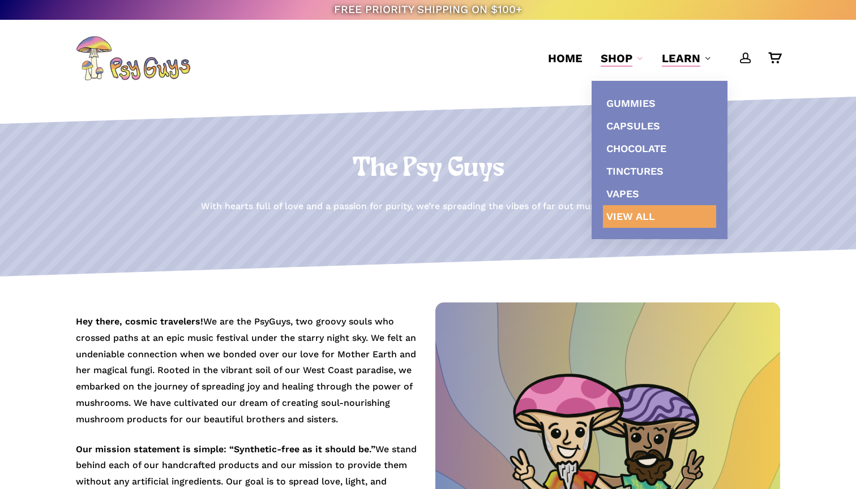
click at [633, 209] on link "View All" at bounding box center [659, 216] width 113 height 23
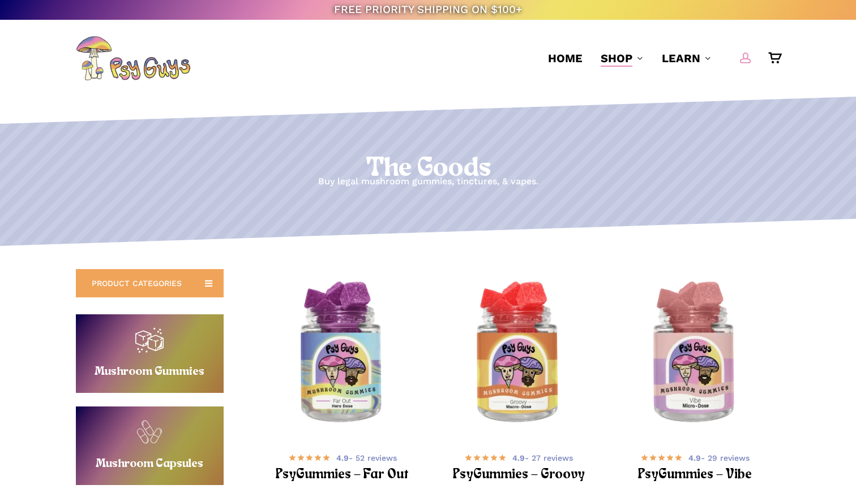
click at [745, 59] on span "Main Menu" at bounding box center [745, 57] width 11 height 11
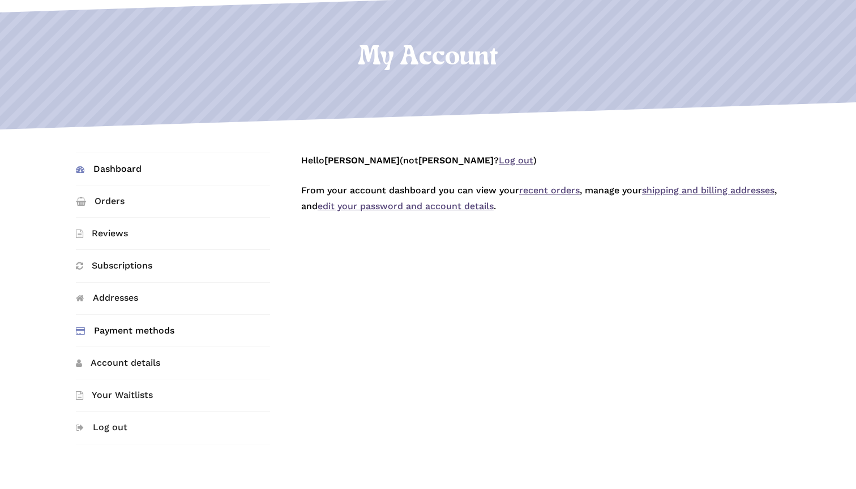
scroll to position [118, 0]
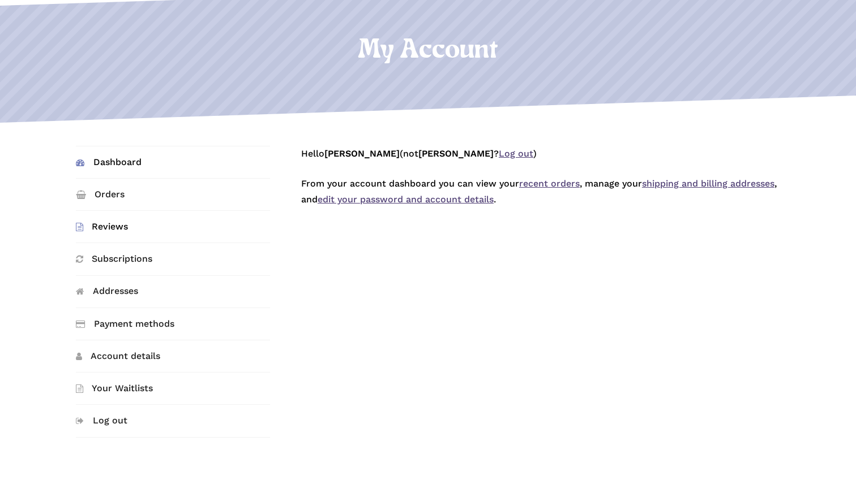
click at [110, 233] on link "Reviews" at bounding box center [173, 227] width 195 height 32
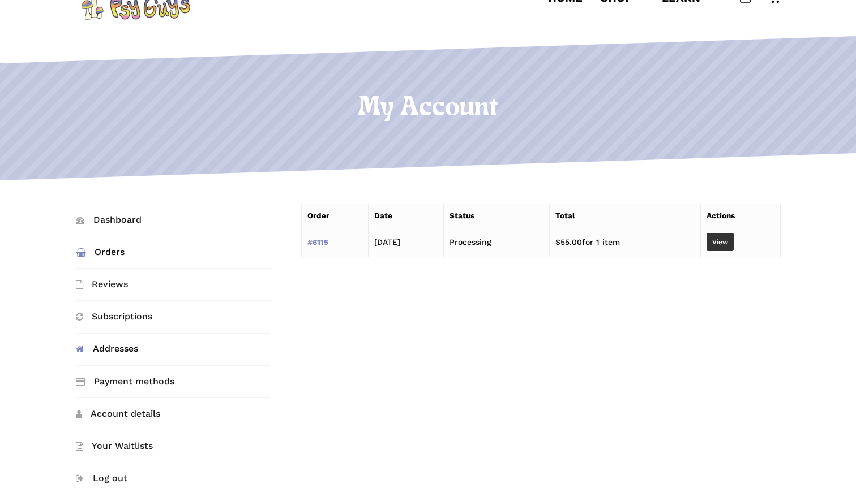
scroll to position [82, 0]
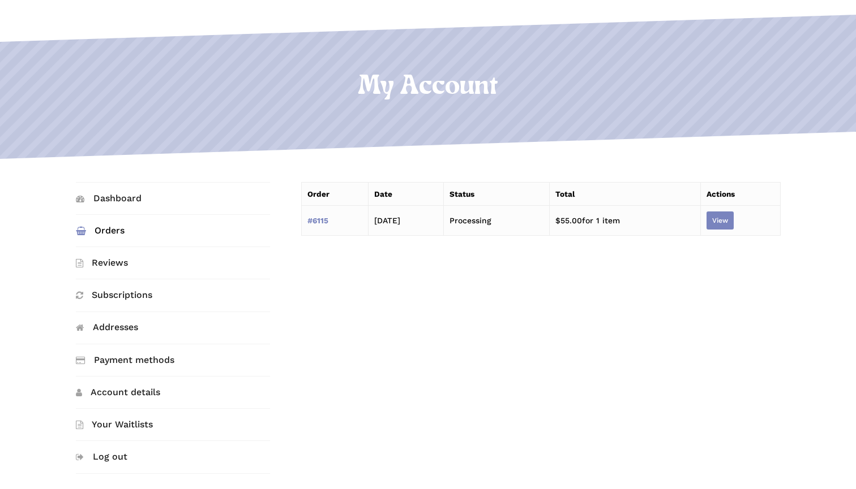
click at [724, 224] on link "View" at bounding box center [719, 221] width 27 height 18
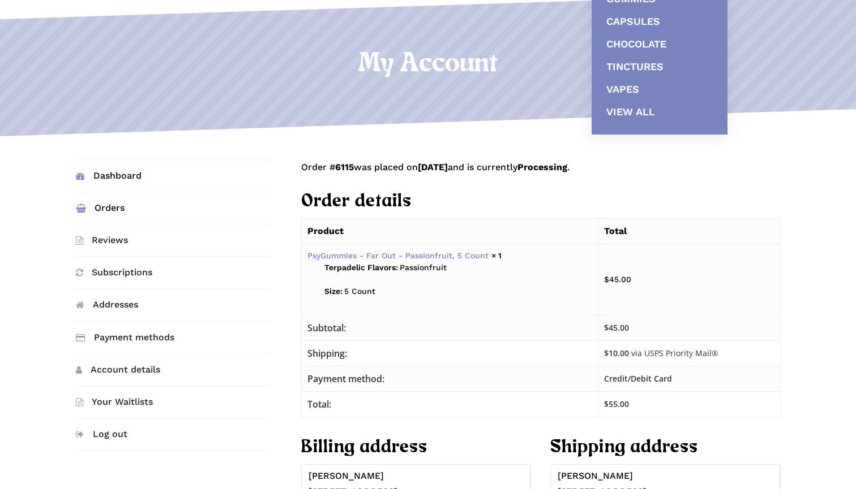
scroll to position [181, 0]
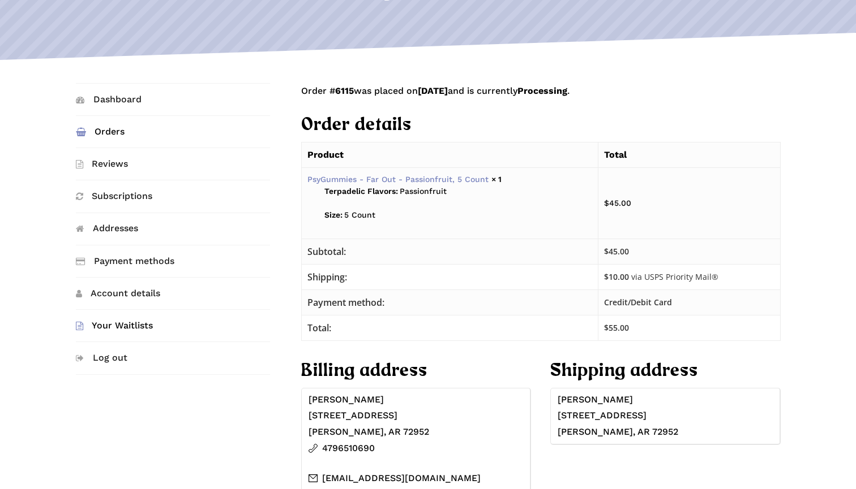
click at [117, 323] on link "Your Waitlists" at bounding box center [173, 326] width 195 height 32
